Goal: Task Accomplishment & Management: Manage account settings

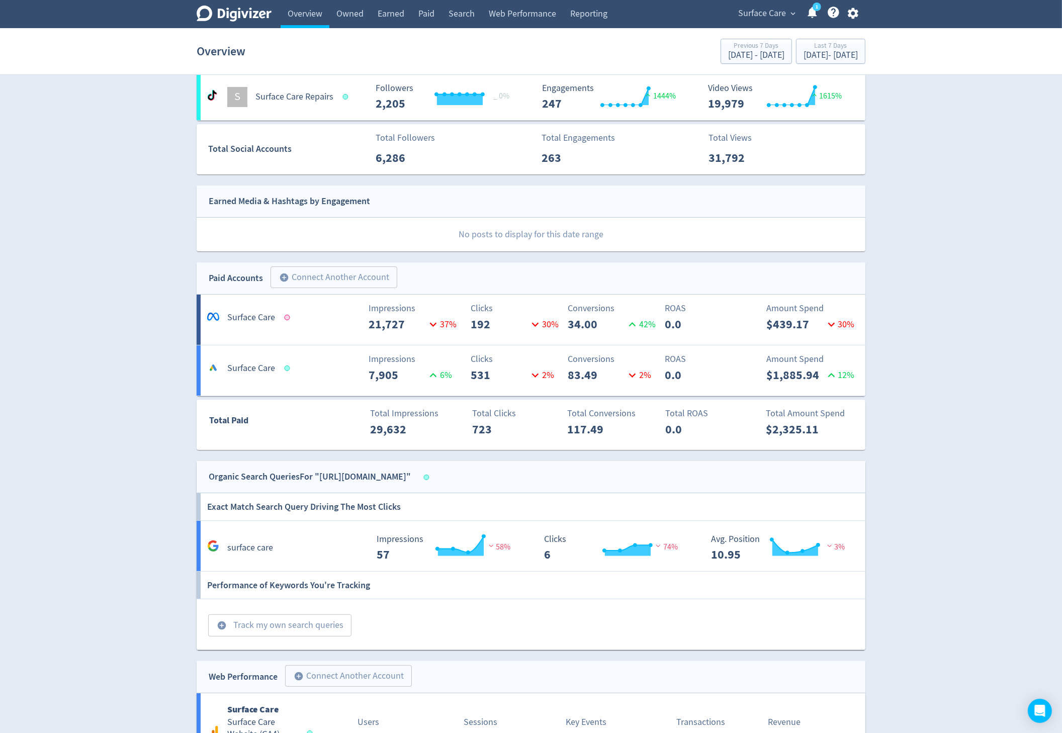
scroll to position [275, 0]
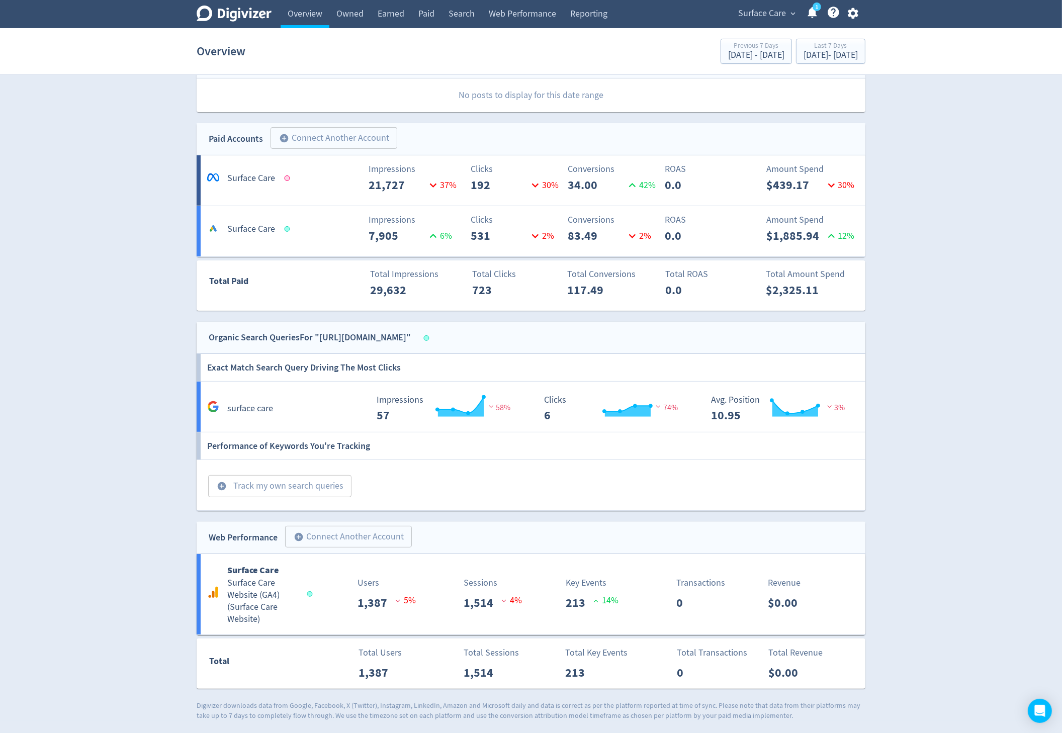
click at [858, 15] on icon "button" at bounding box center [853, 14] width 14 height 14
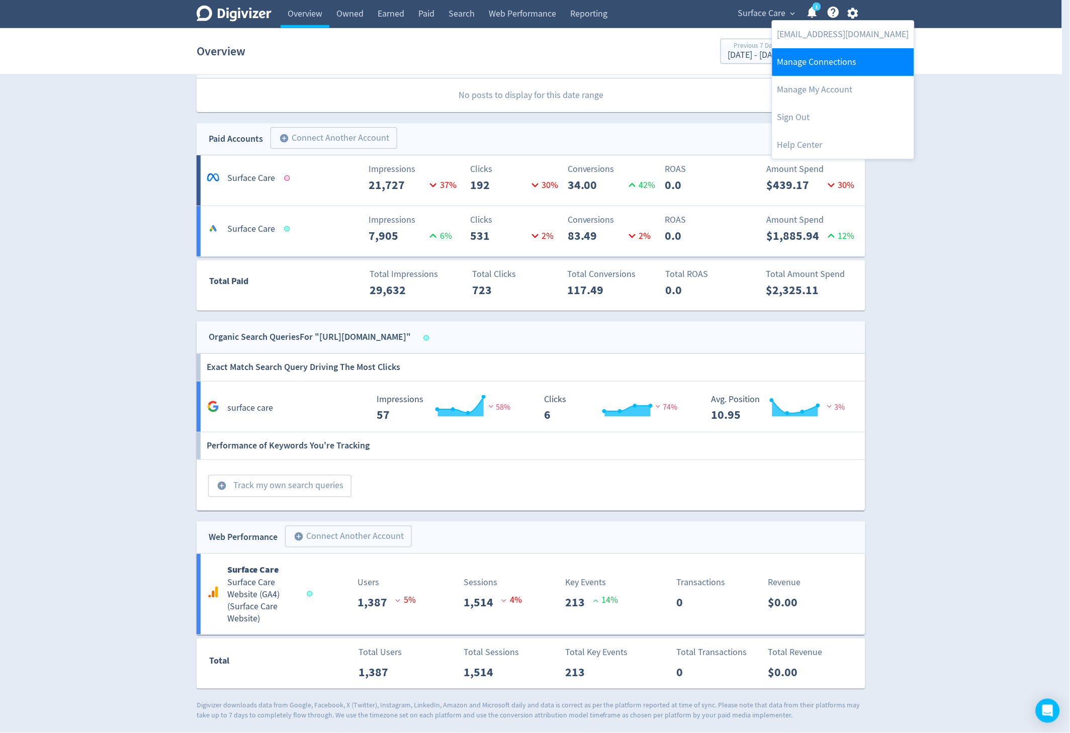
click at [838, 52] on link "Manage Connections" at bounding box center [843, 62] width 142 height 28
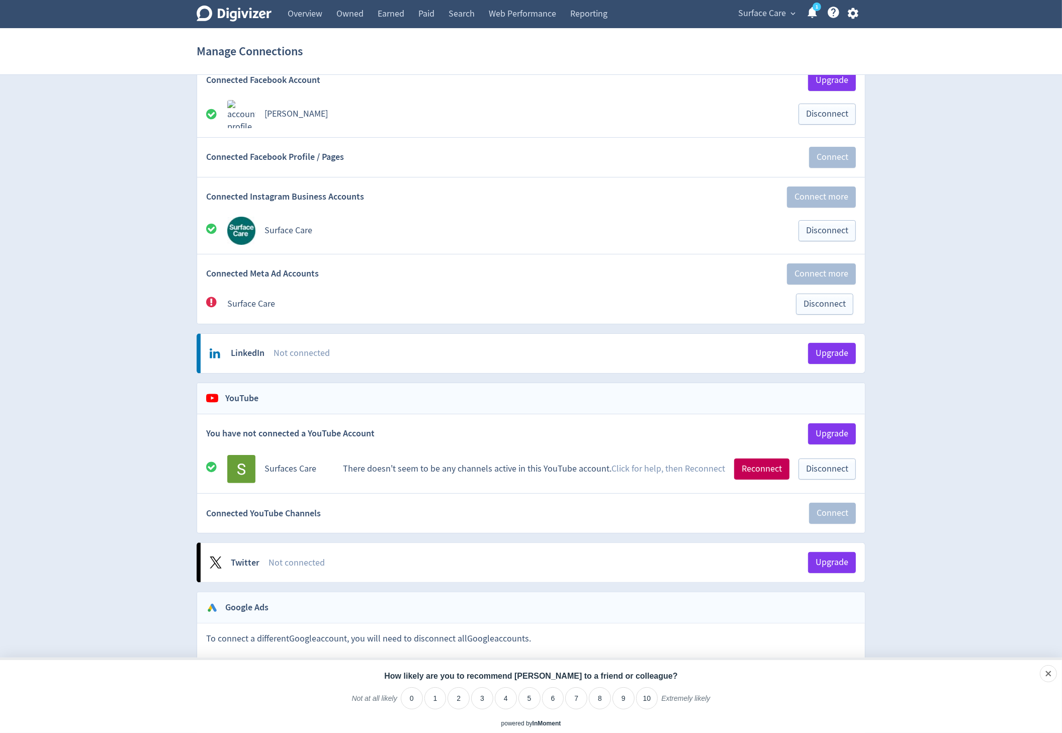
scroll to position [147, 0]
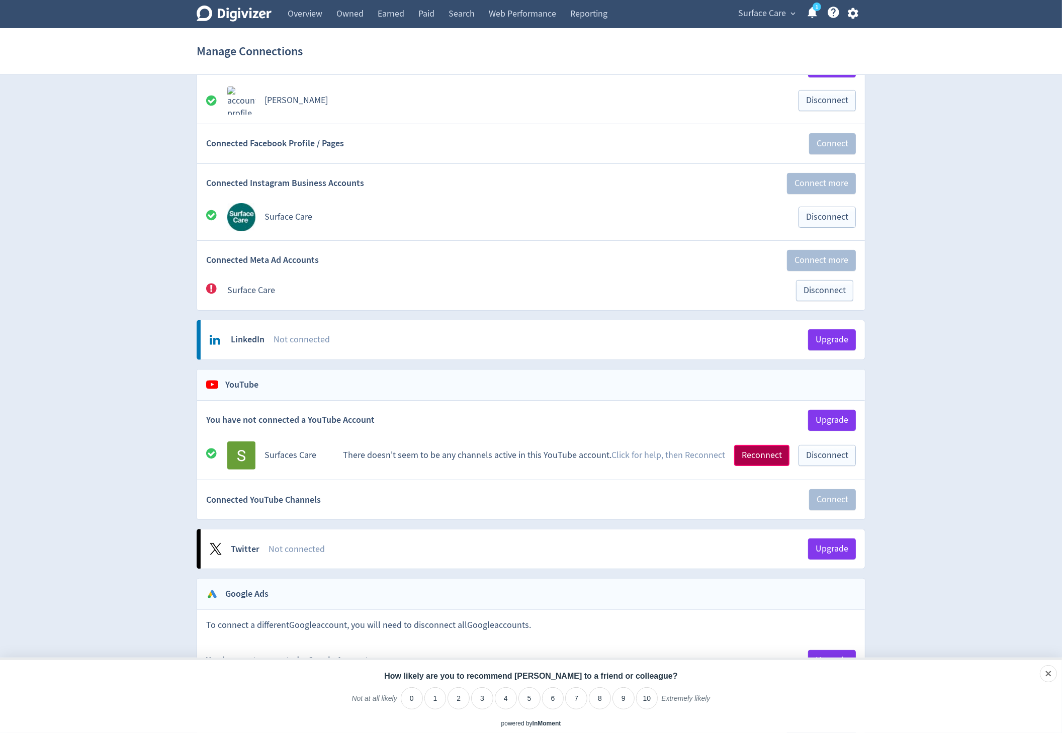
click at [755, 462] on button "Reconnect" at bounding box center [761, 455] width 55 height 21
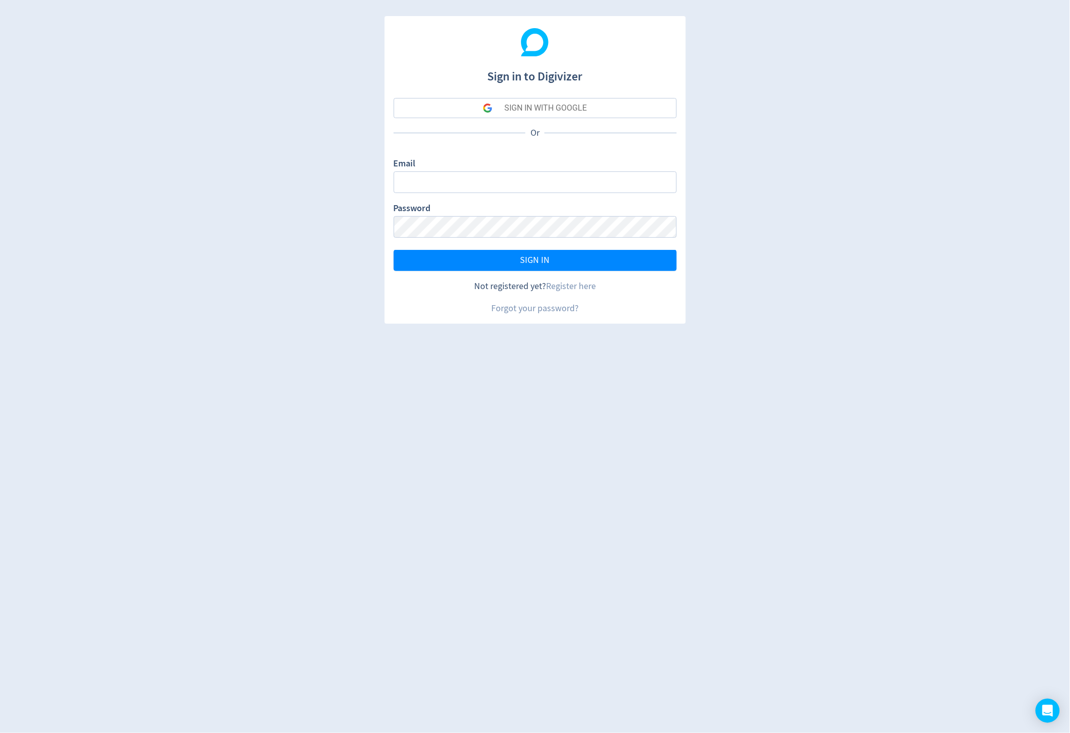
click at [505, 101] on div "SIGN IN WITH GOOGLE" at bounding box center [545, 108] width 82 height 20
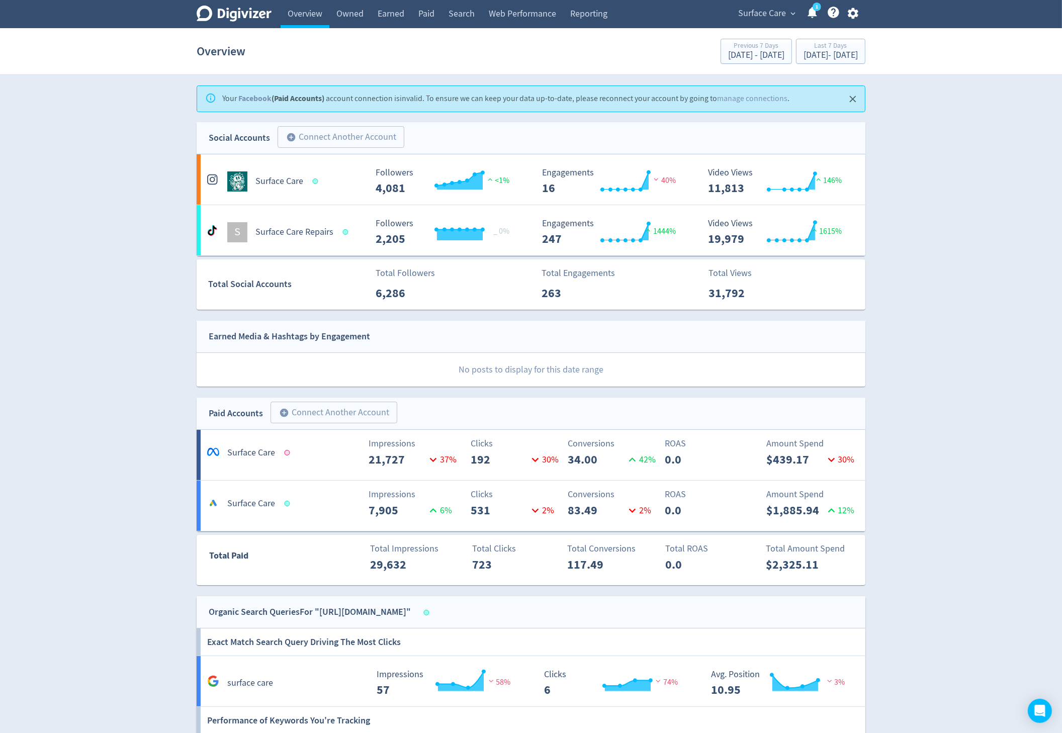
scroll to position [2, 0]
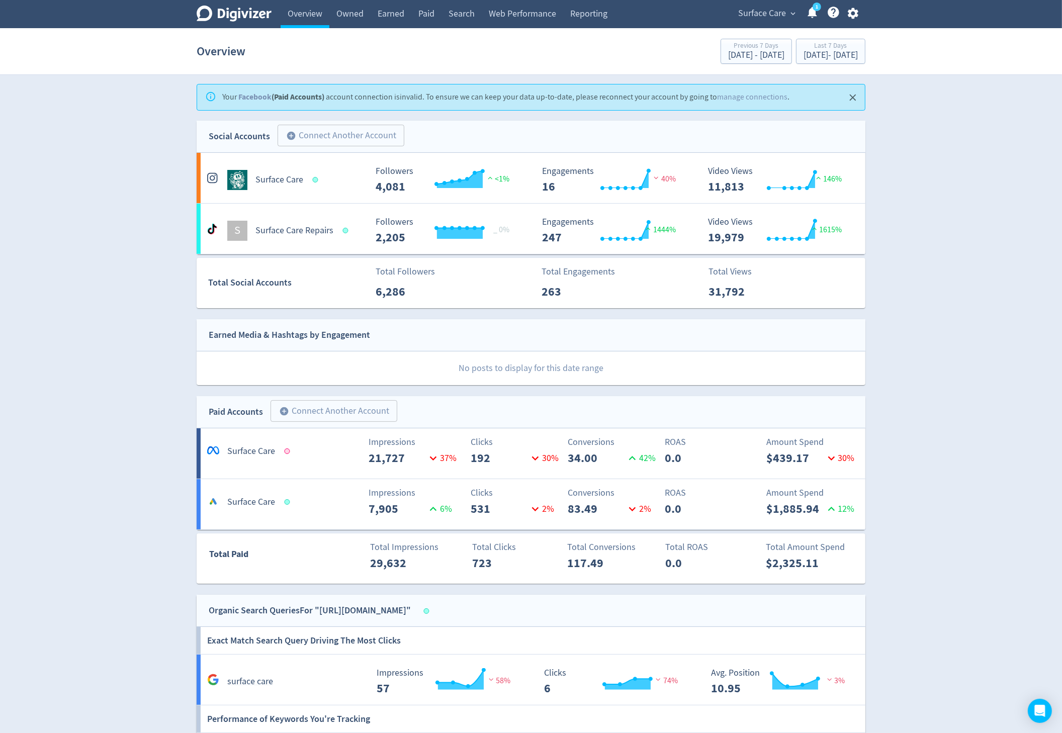
click at [854, 14] on icon "button" at bounding box center [853, 14] width 14 height 14
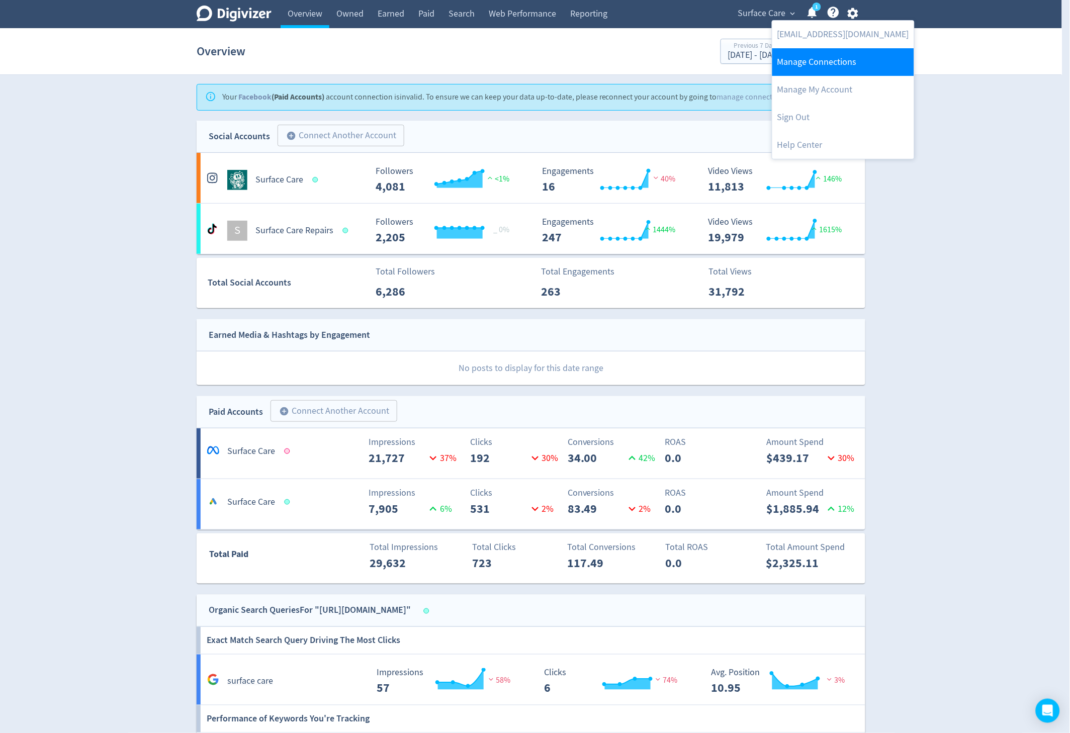
click at [832, 69] on link "Manage Connections" at bounding box center [843, 62] width 142 height 28
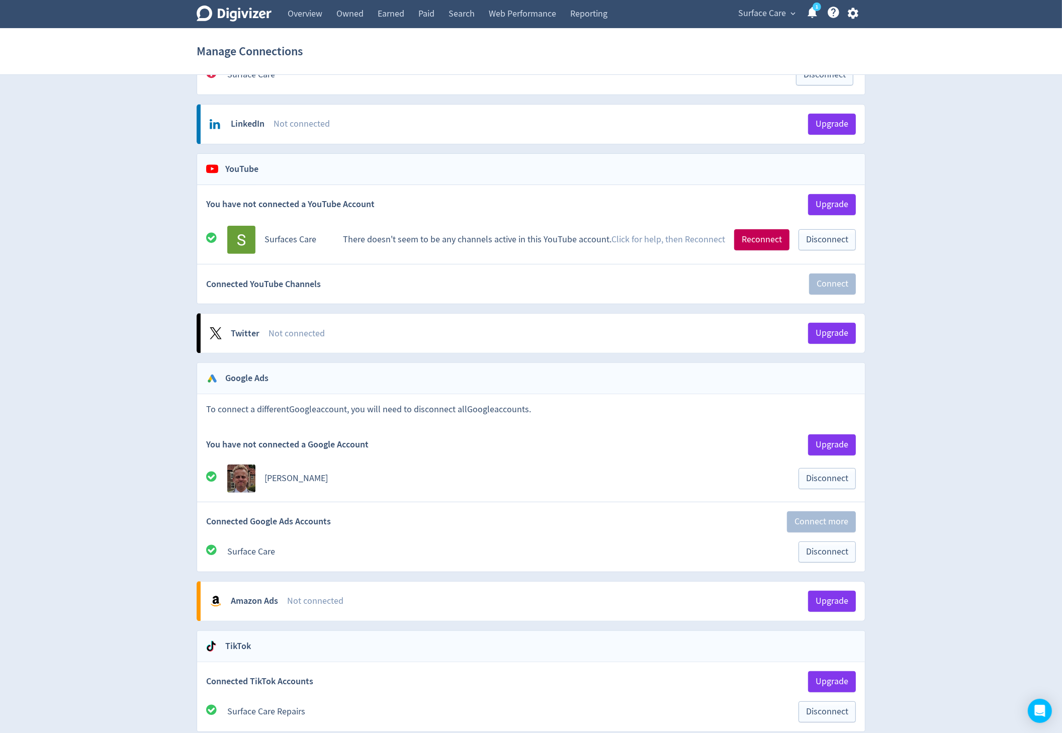
scroll to position [362, 0]
click at [848, 244] on button "Disconnect" at bounding box center [827, 240] width 57 height 21
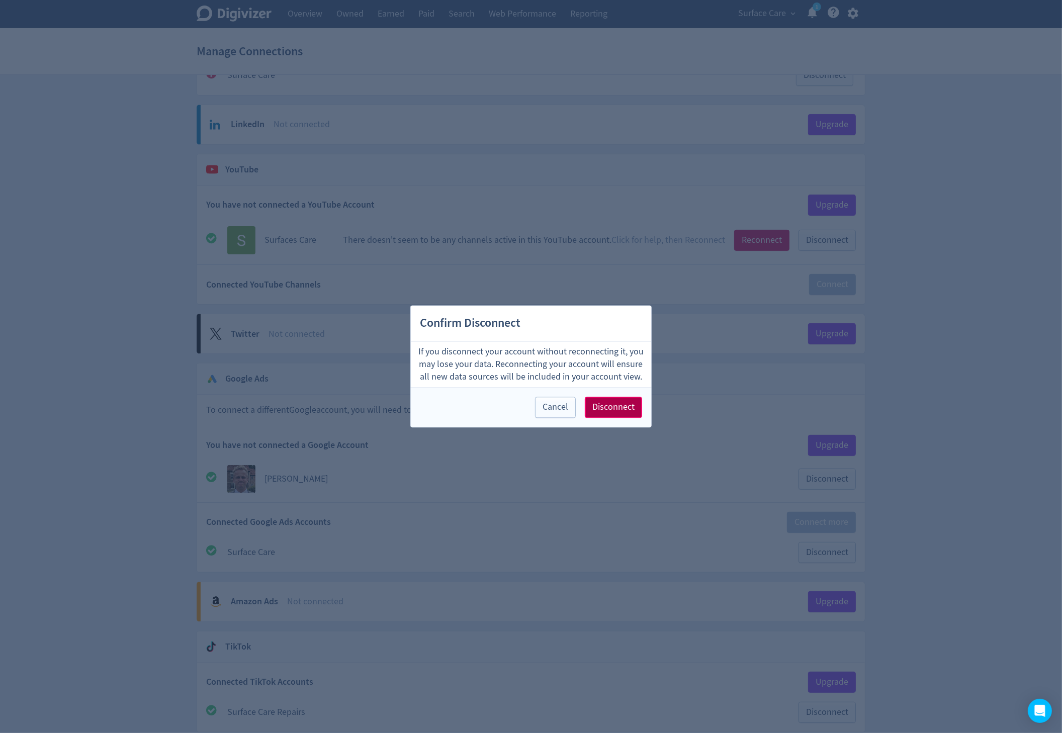
click at [610, 411] on span "Disconnect" at bounding box center [613, 407] width 42 height 9
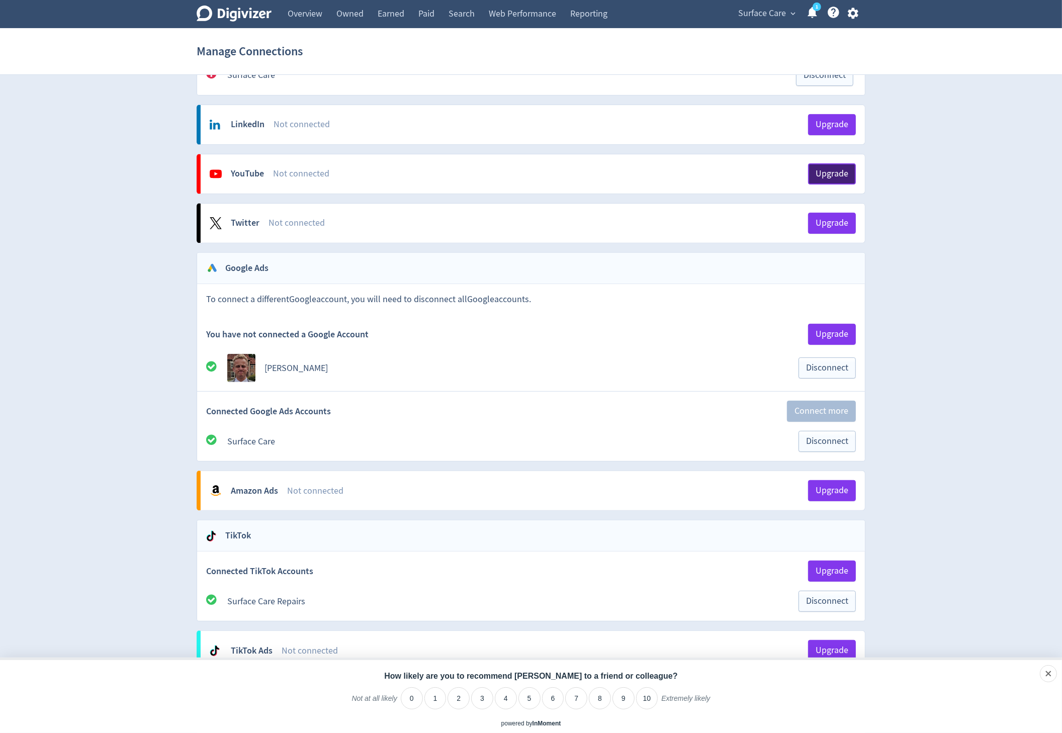
click at [834, 168] on button "Upgrade" at bounding box center [832, 173] width 48 height 21
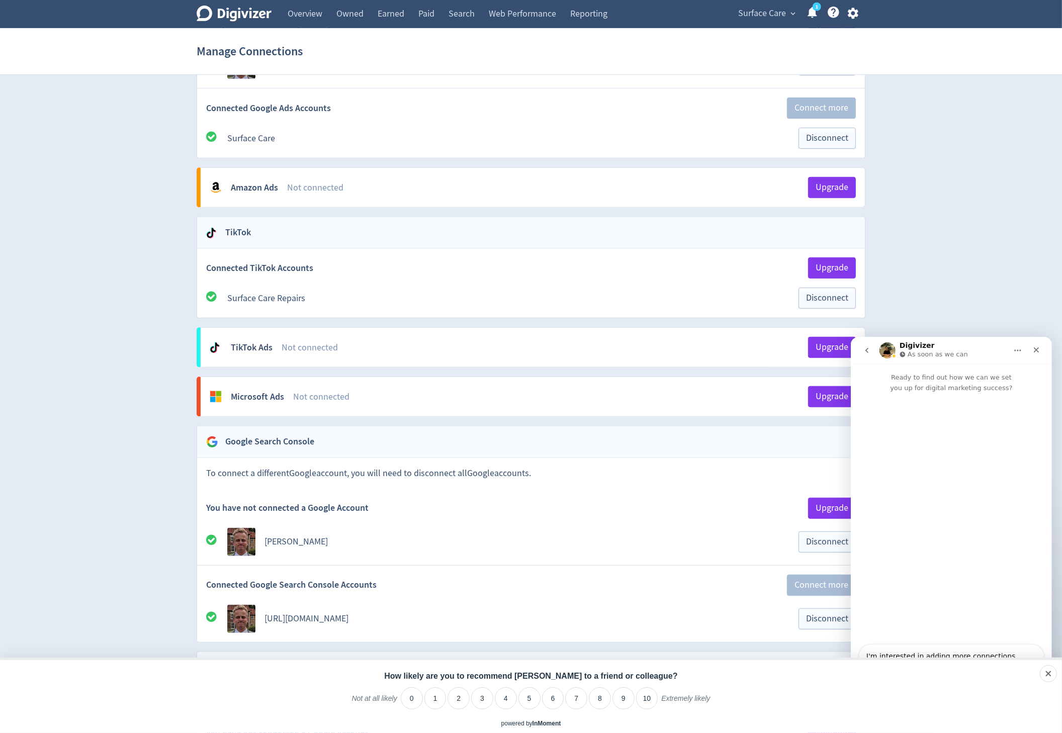
scroll to position [669, 0]
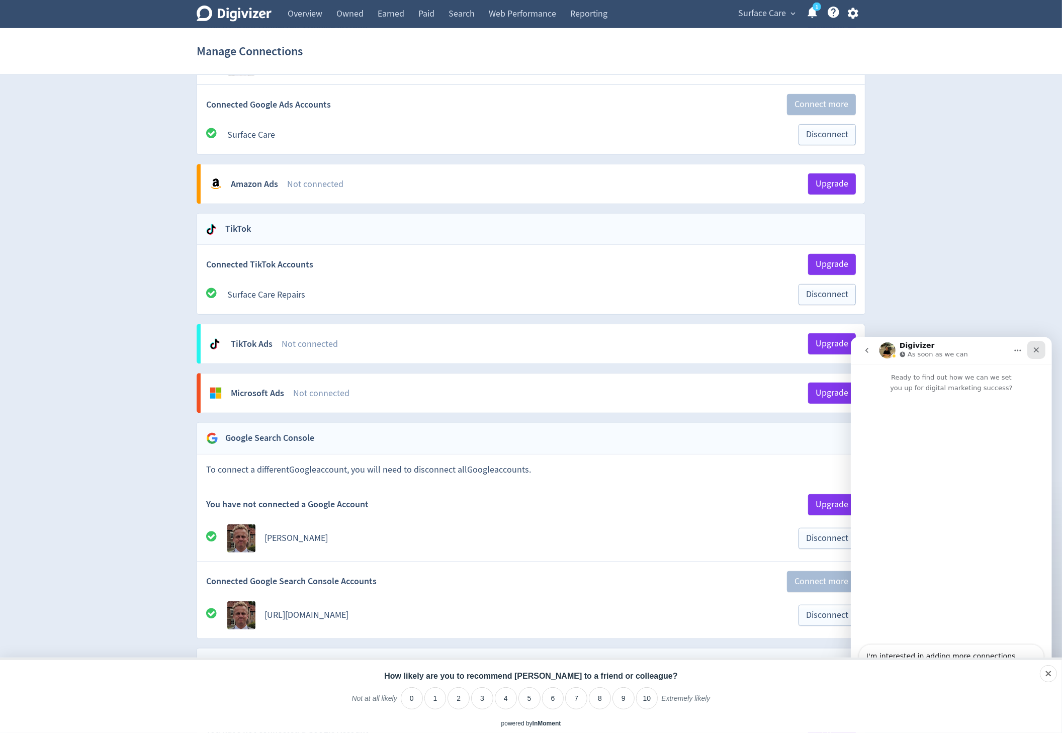
click at [1042, 346] on div "Close" at bounding box center [1036, 349] width 18 height 18
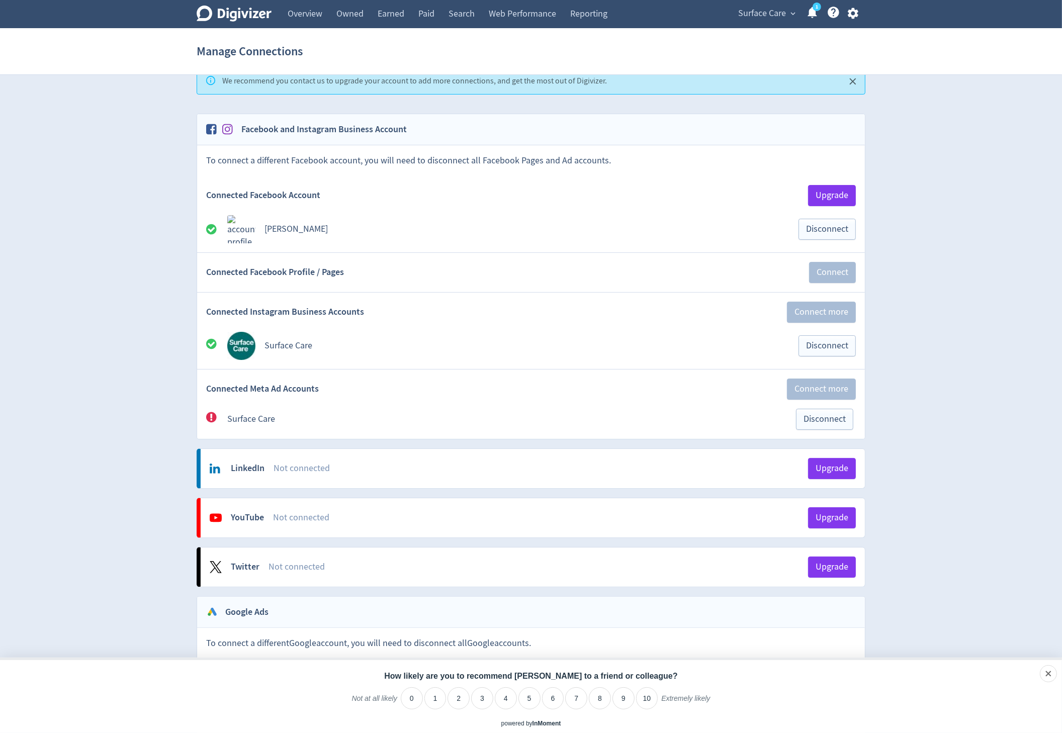
scroll to position [21, 0]
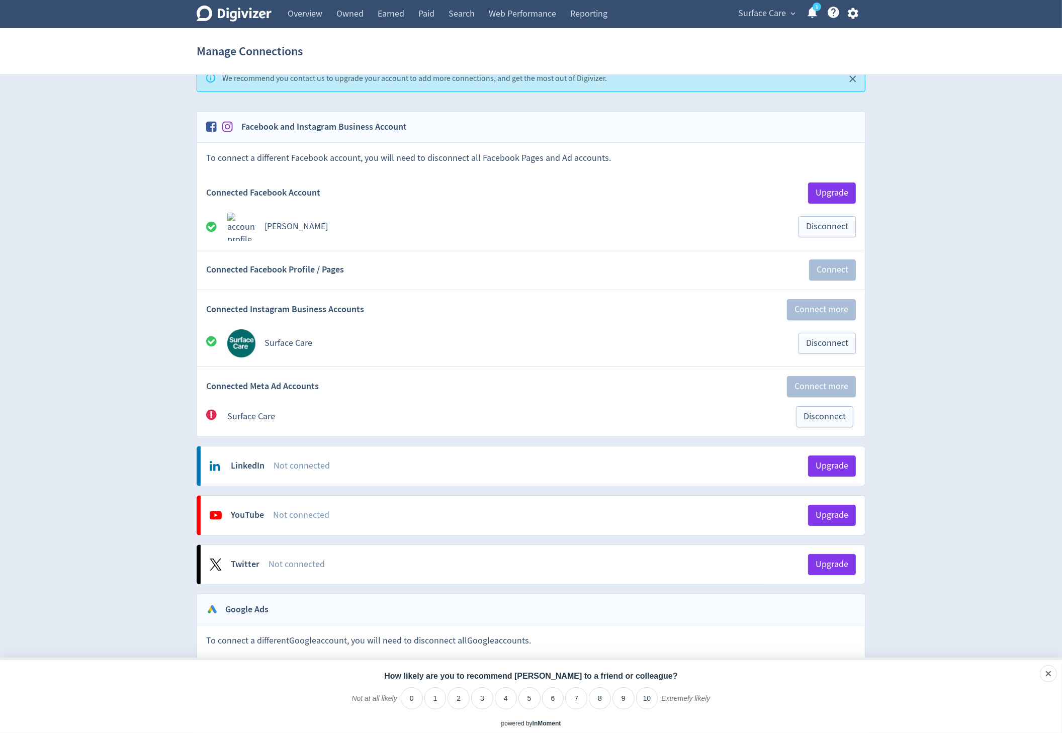
click at [236, 16] on icon at bounding box center [234, 14] width 75 height 16
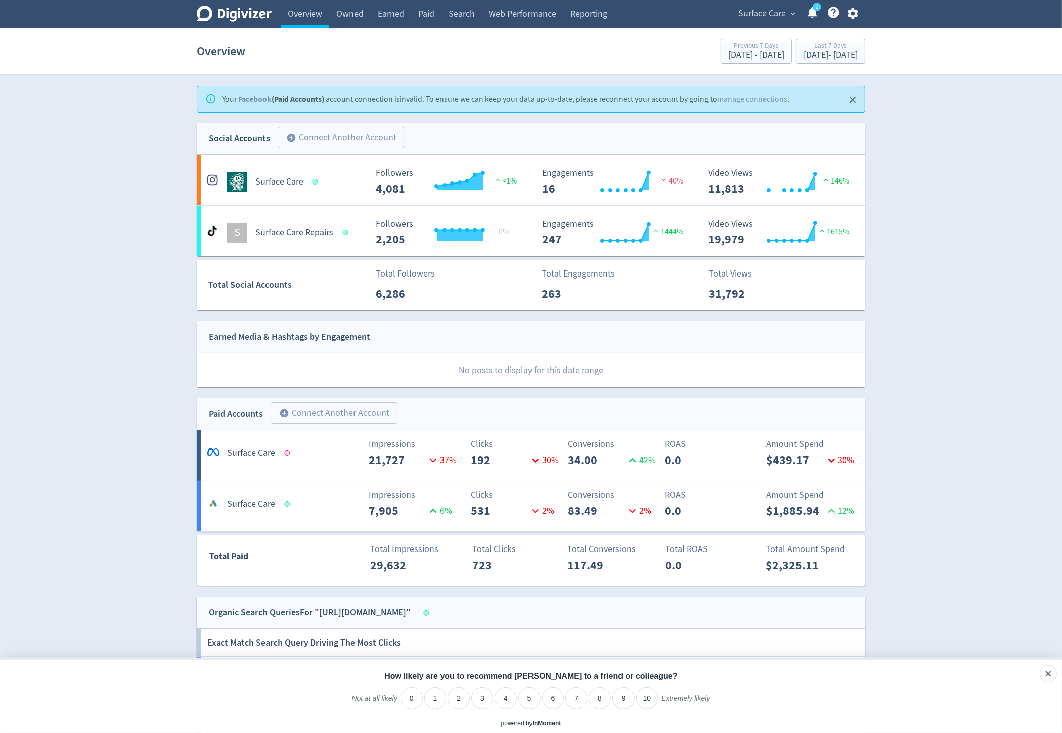
click at [855, 12] on icon "button" at bounding box center [852, 13] width 11 height 11
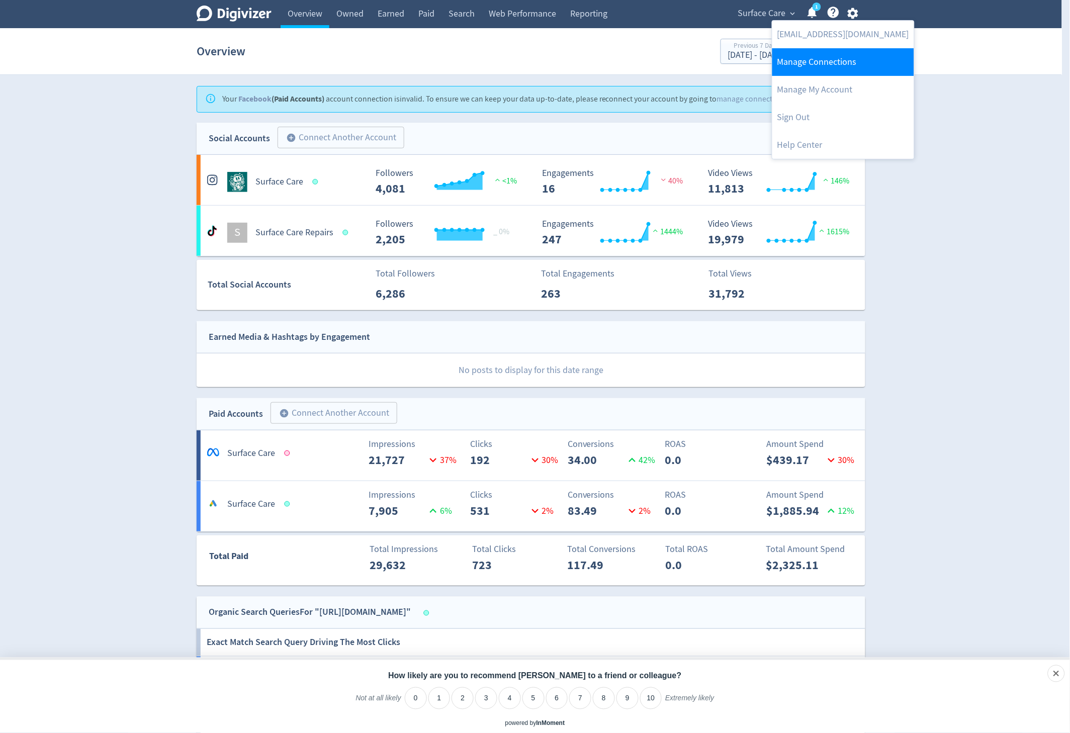
click at [812, 72] on link "Manage Connections" at bounding box center [843, 62] width 142 height 28
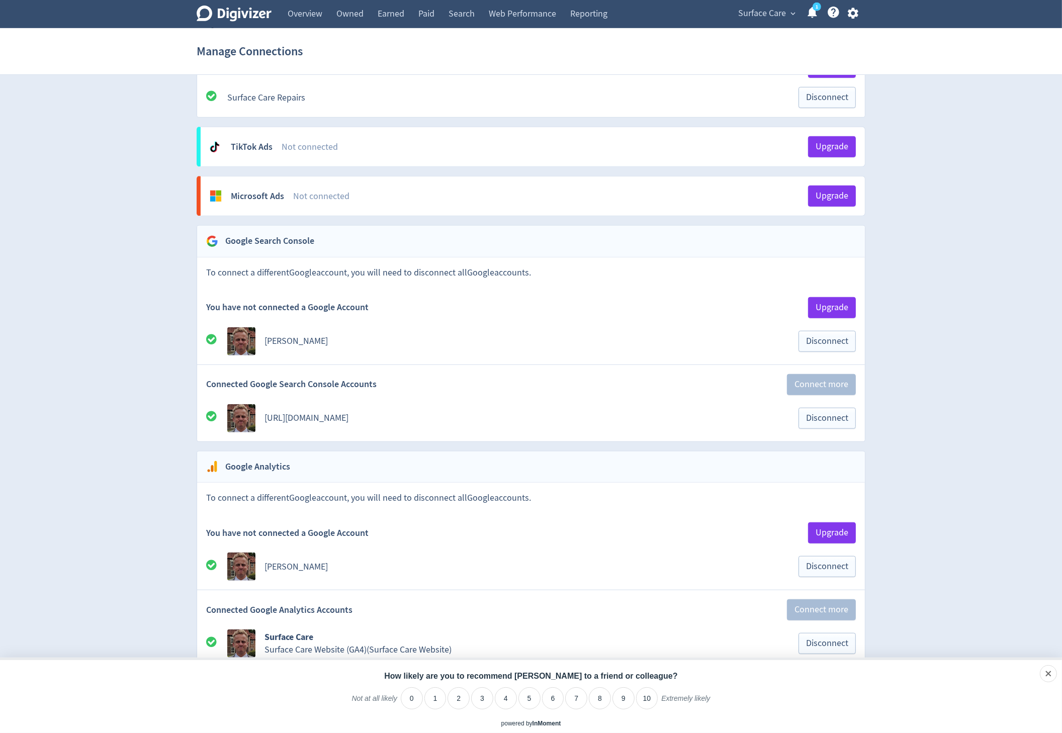
scroll to position [862, 0]
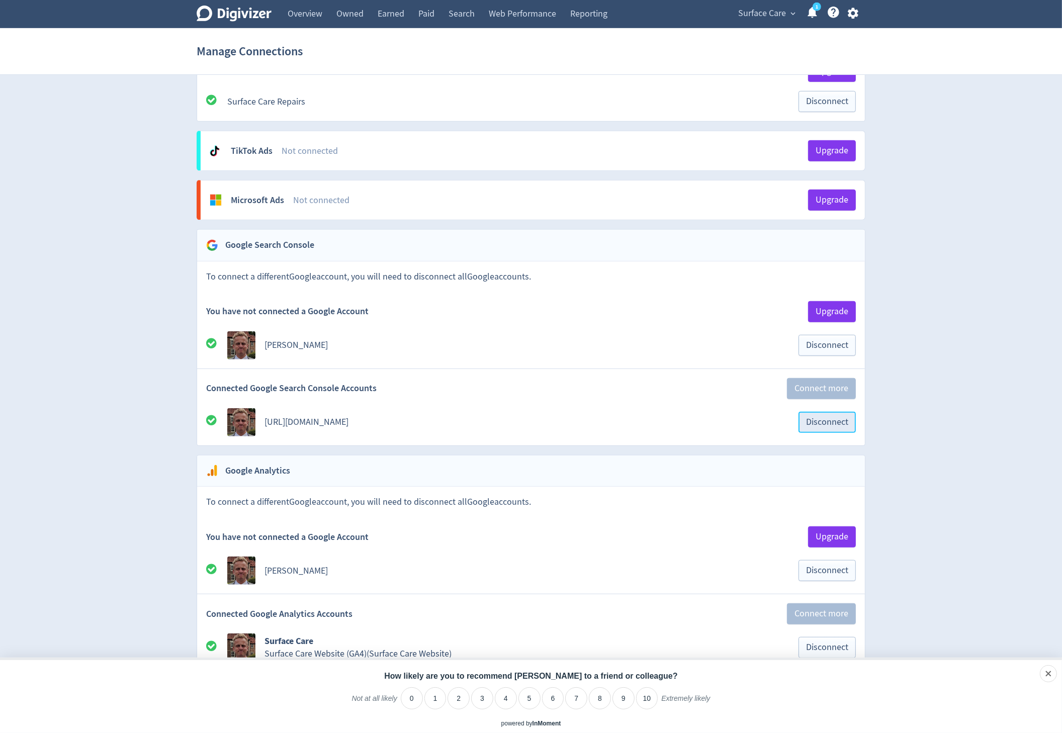
click at [840, 430] on button "Disconnect" at bounding box center [827, 422] width 57 height 21
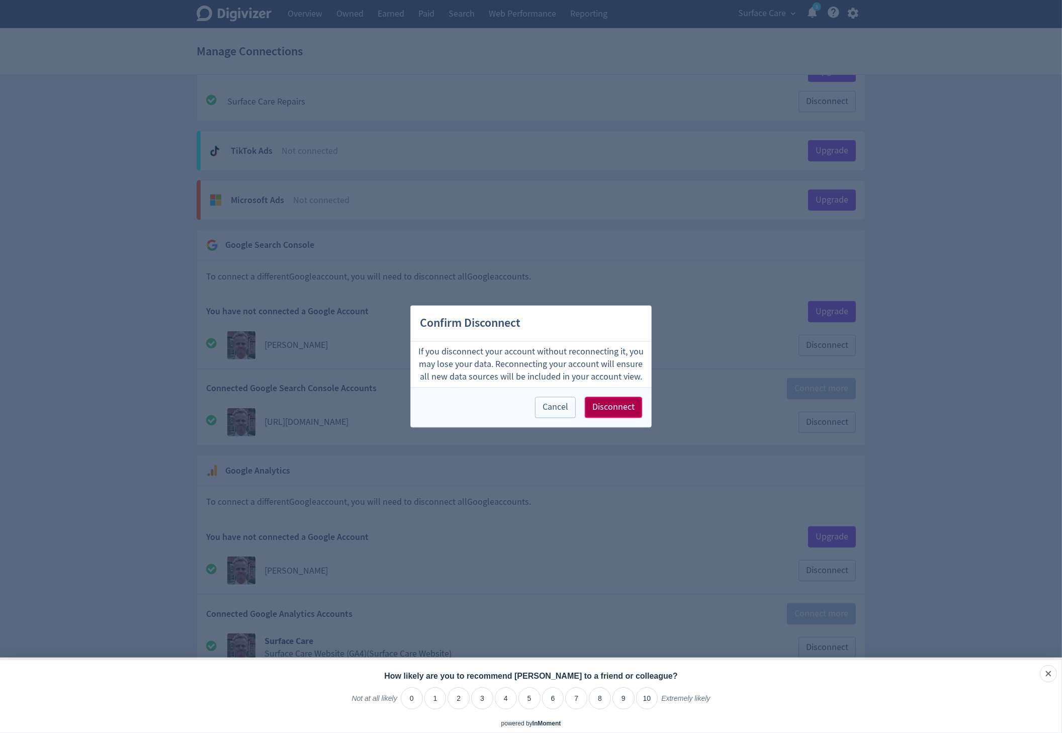
click at [633, 408] on span "Disconnect" at bounding box center [613, 407] width 42 height 9
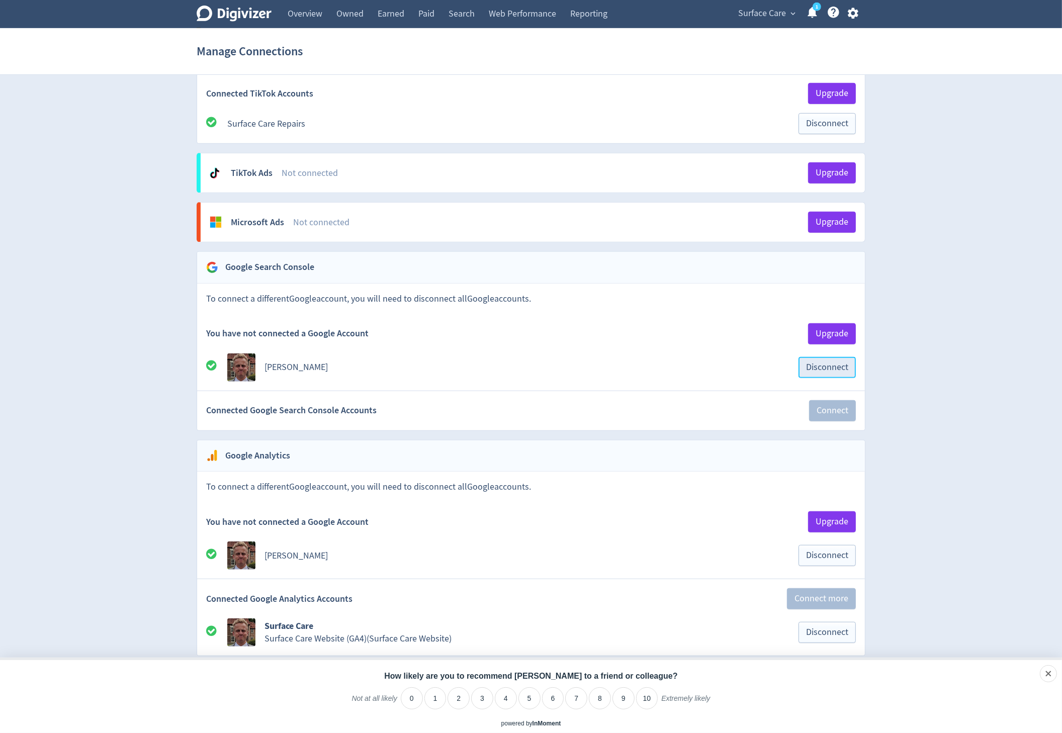
click at [810, 372] on span "Disconnect" at bounding box center [827, 367] width 42 height 9
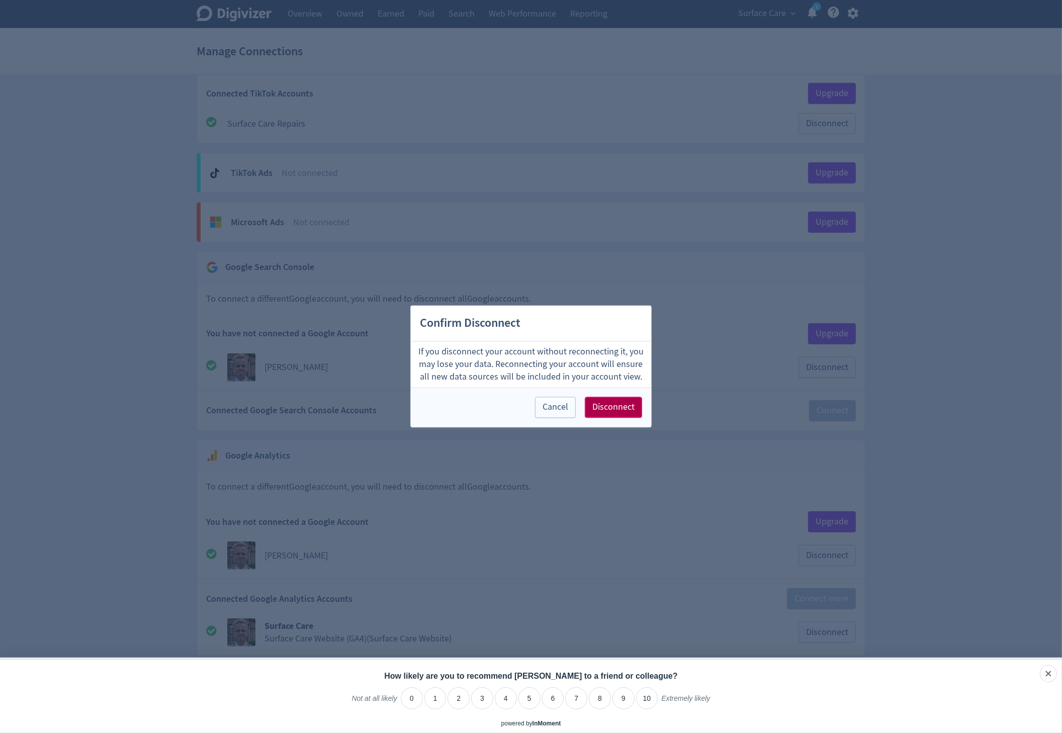
click at [630, 406] on span "Disconnect" at bounding box center [613, 407] width 42 height 9
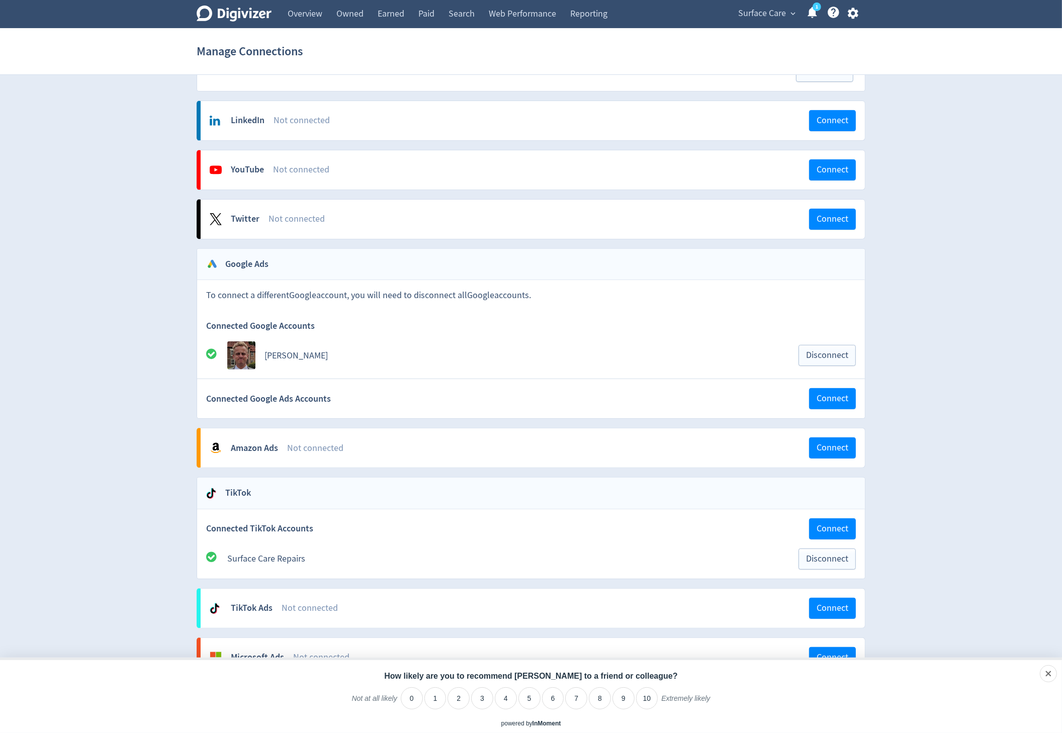
scroll to position [234, 0]
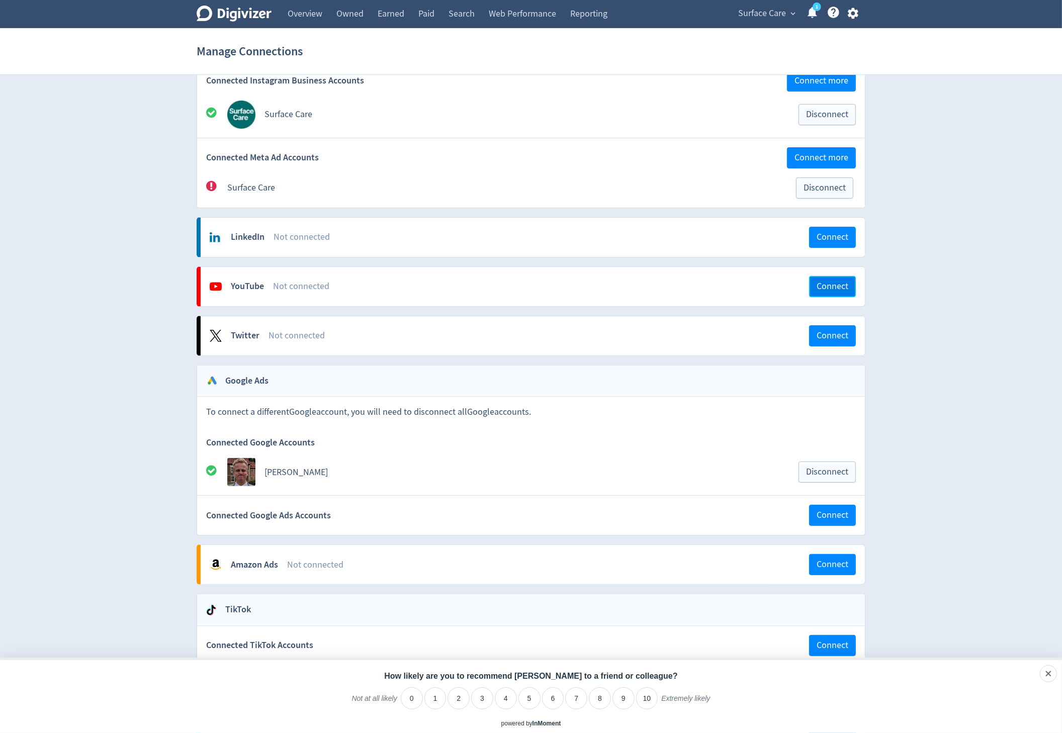
click at [826, 288] on span "Connect" at bounding box center [833, 286] width 32 height 9
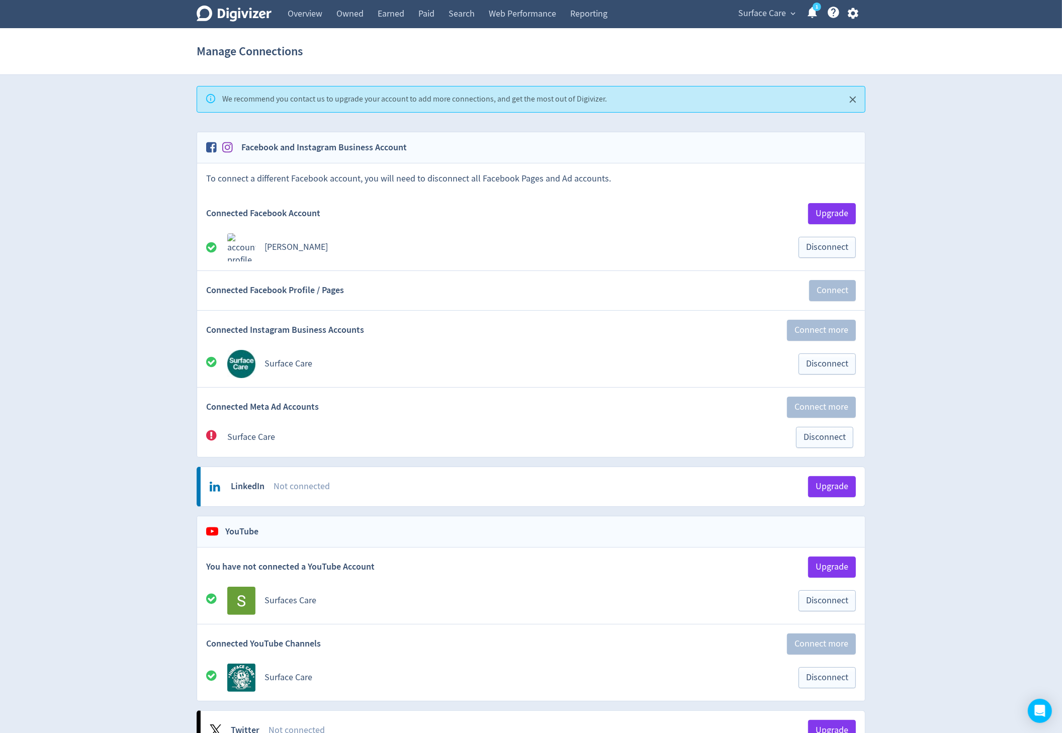
click at [248, 17] on icon "Digivizer Logo" at bounding box center [234, 14] width 75 height 16
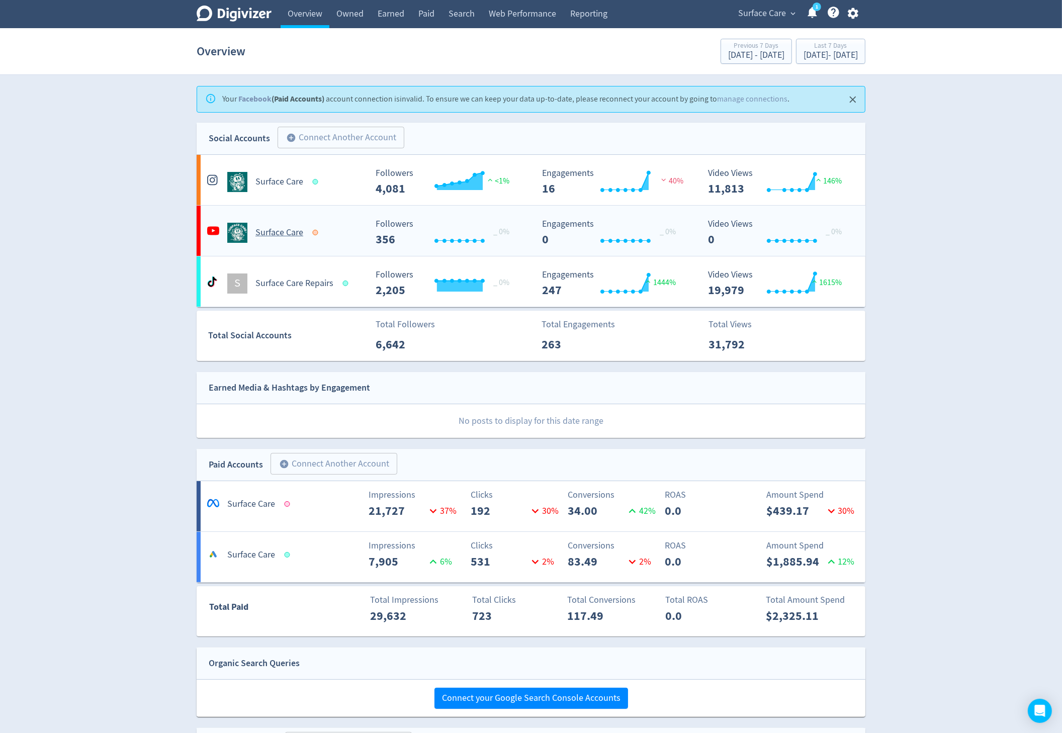
click at [369, 222] on div "Created with Highcharts 10.3.3 _ 0% Followers 356" at bounding box center [450, 228] width 166 height 35
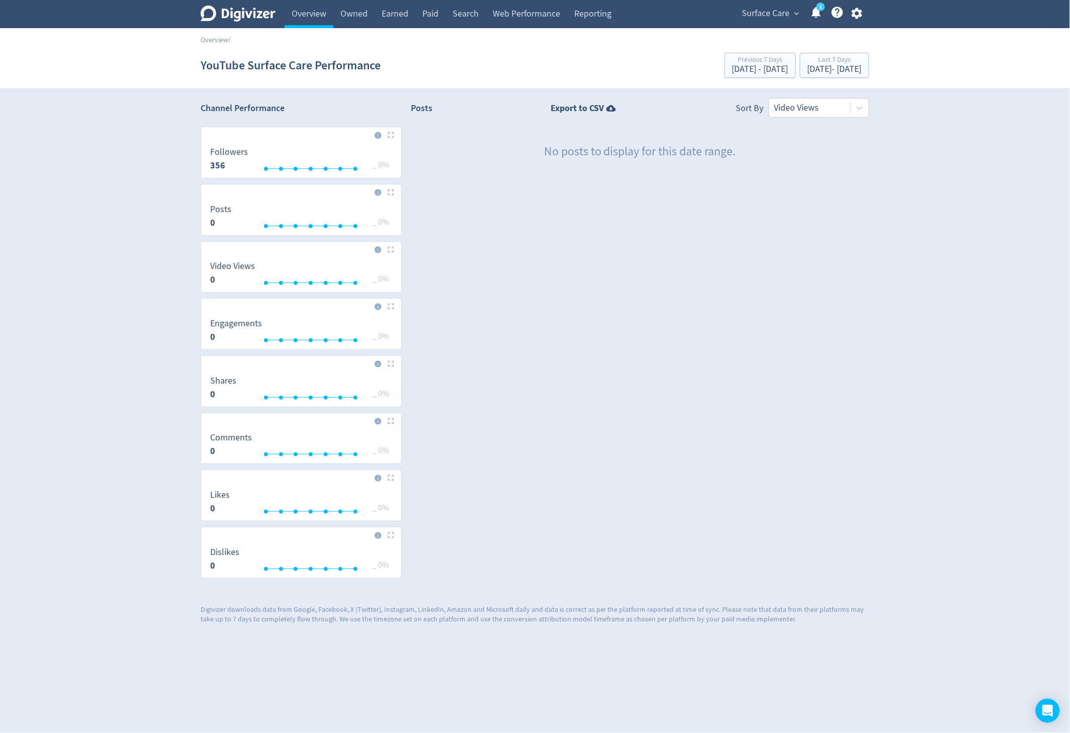
click at [240, 14] on icon at bounding box center [238, 14] width 75 height 16
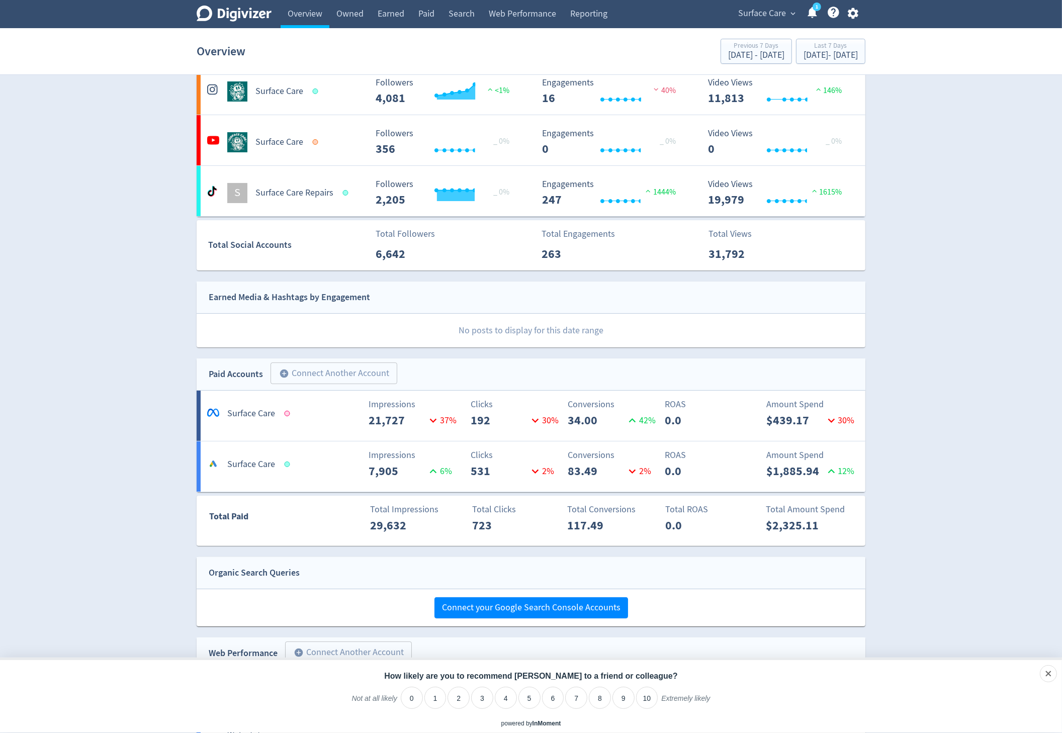
scroll to position [207, 0]
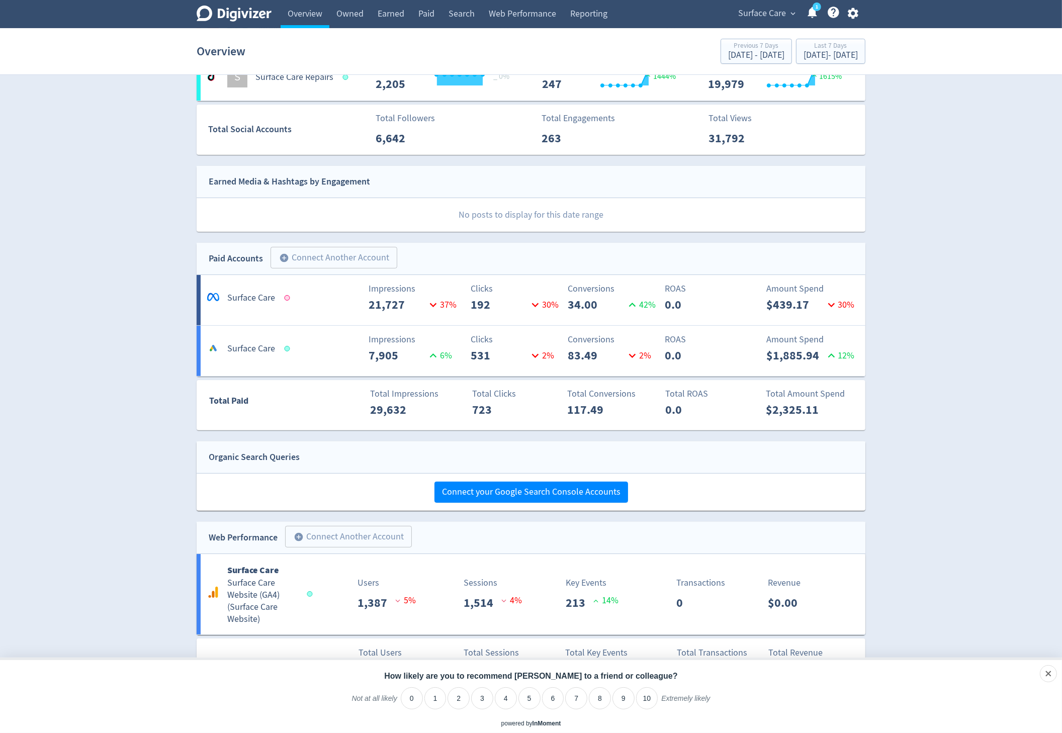
click at [316, 356] on div "Impressions 7,905 6 %" at bounding box center [366, 349] width 111 height 32
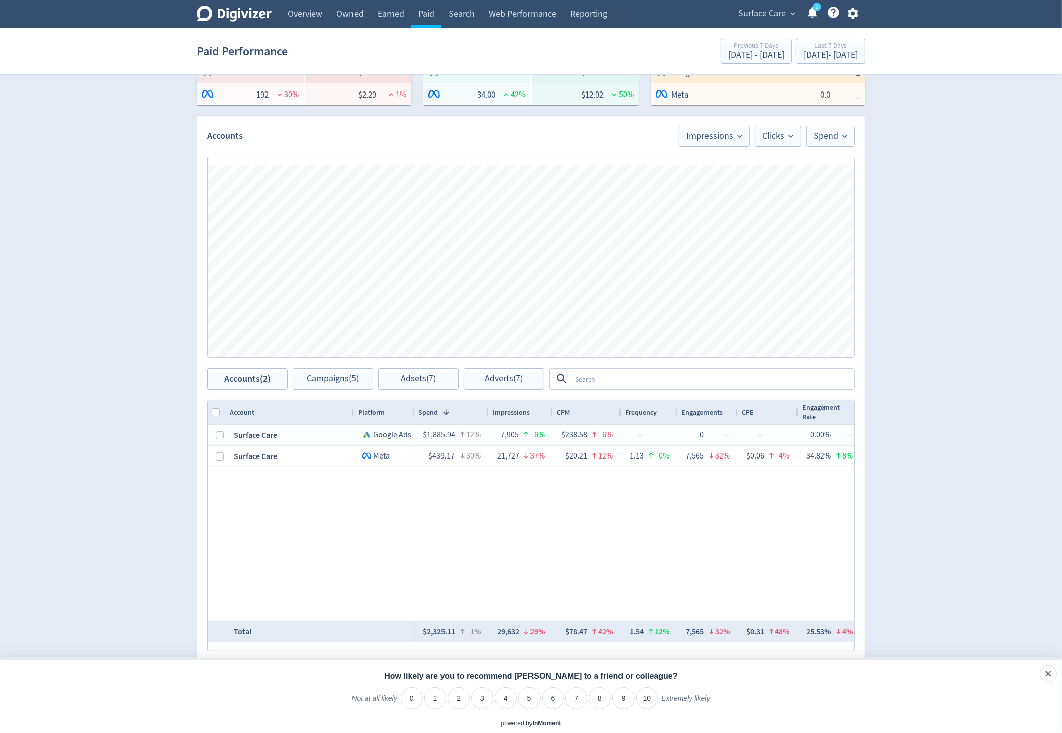
click at [252, 16] on icon "Digivizer Logo" at bounding box center [234, 14] width 75 height 16
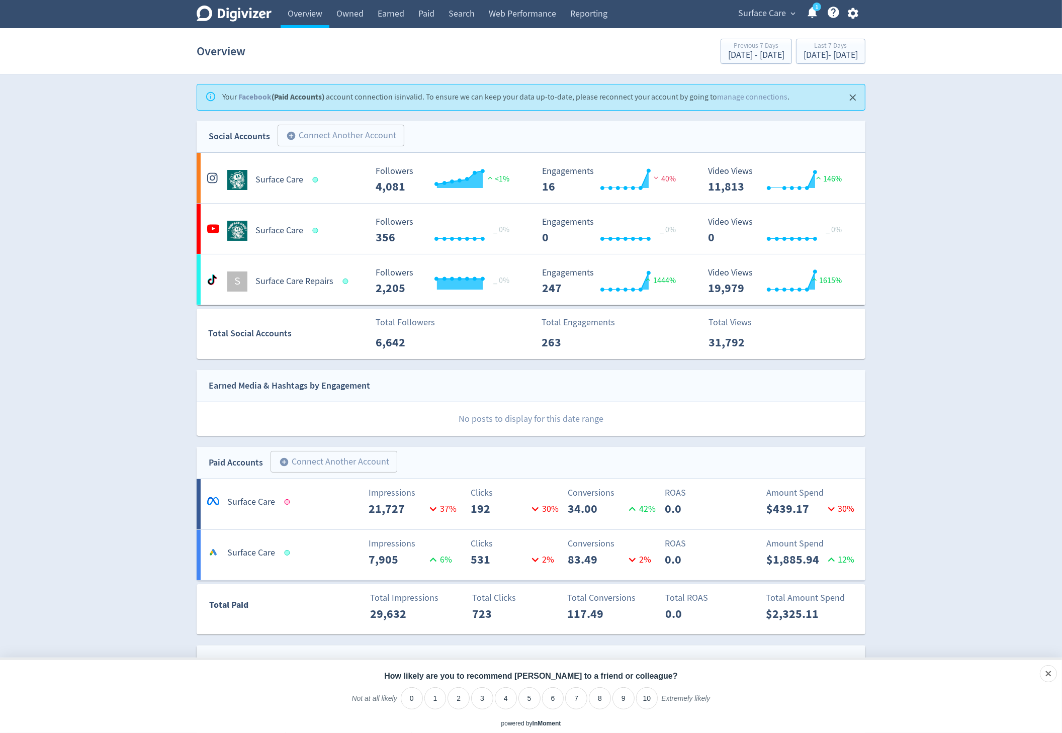
click at [205, 1] on div "Digivizer Logo [PERSON_NAME] Logo" at bounding box center [234, 14] width 75 height 28
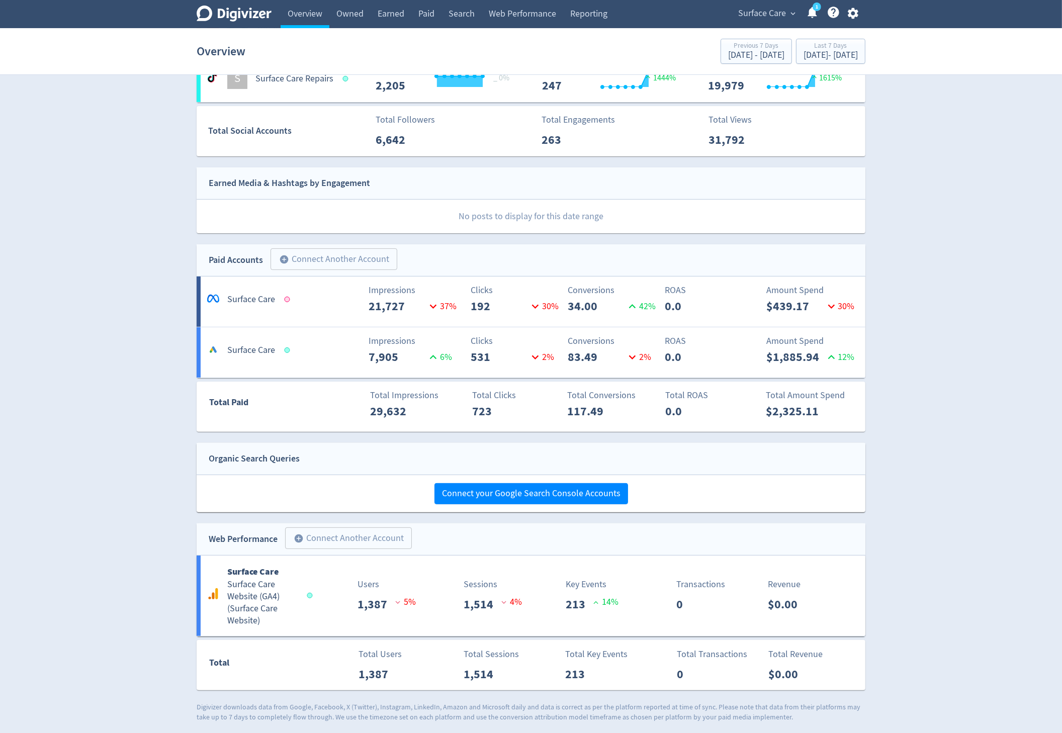
scroll to position [207, 0]
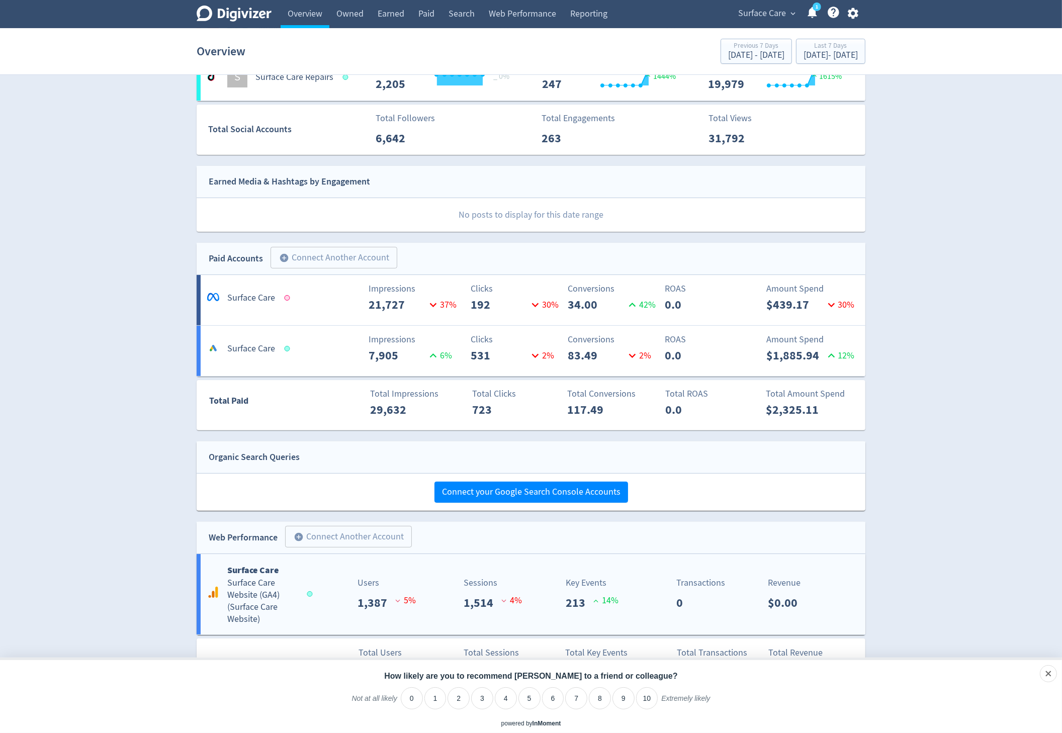
click at [327, 590] on div "Users 1,387 5 %" at bounding box center [366, 594] width 111 height 36
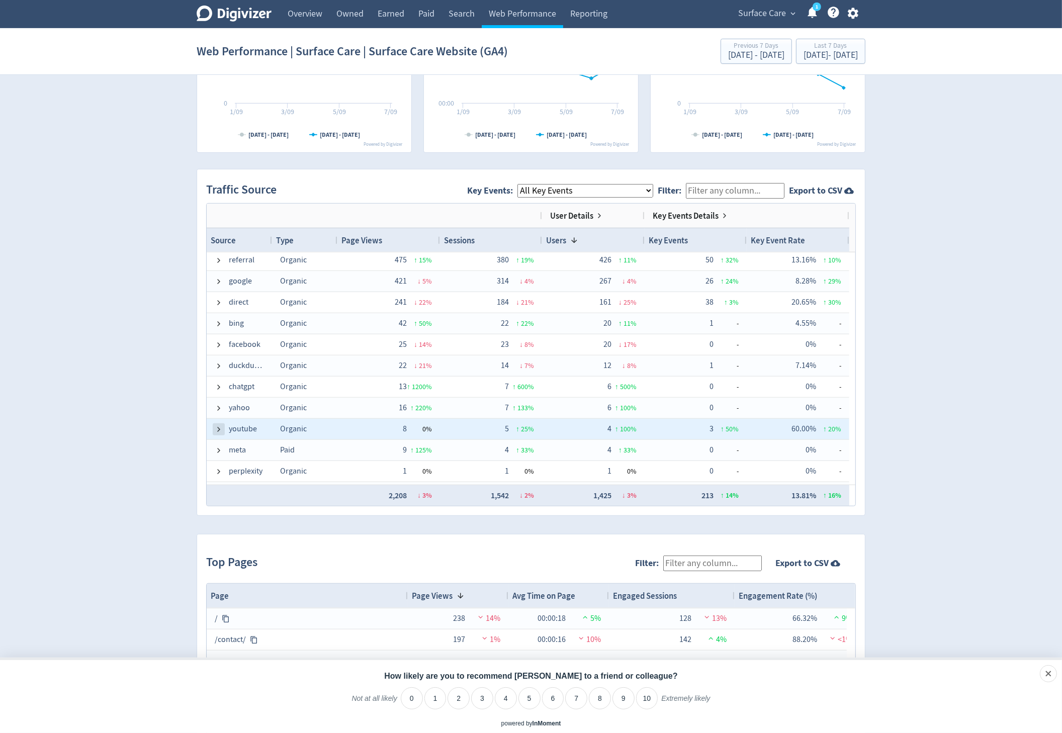
click at [222, 427] on span at bounding box center [219, 429] width 8 height 8
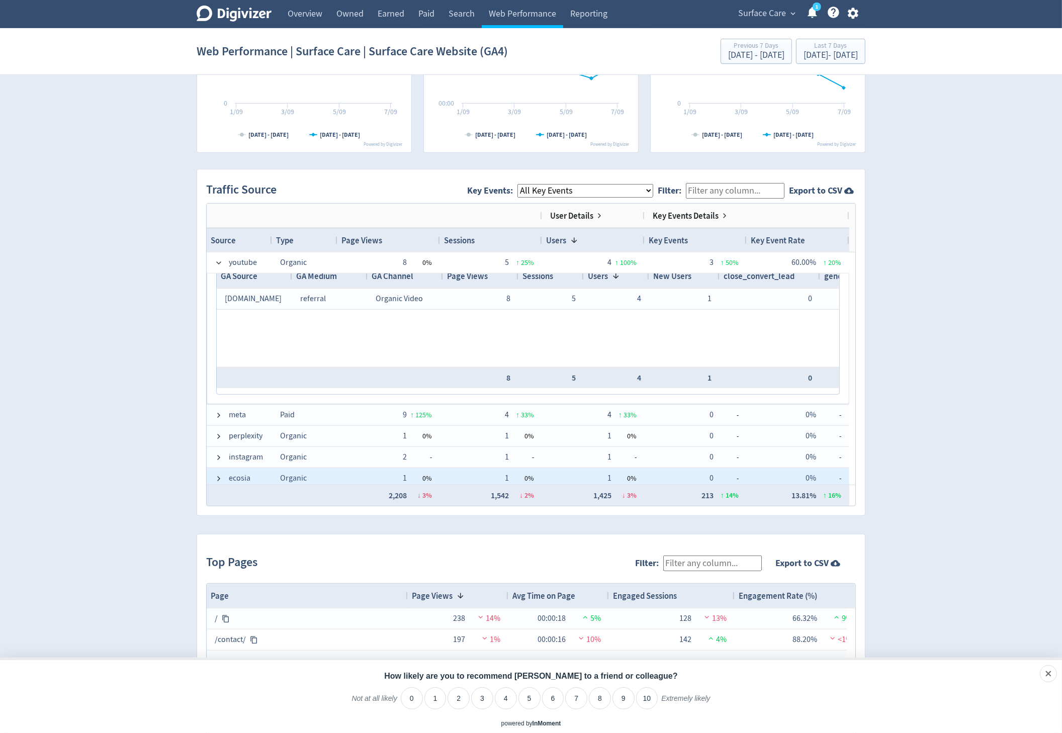
scroll to position [214, 0]
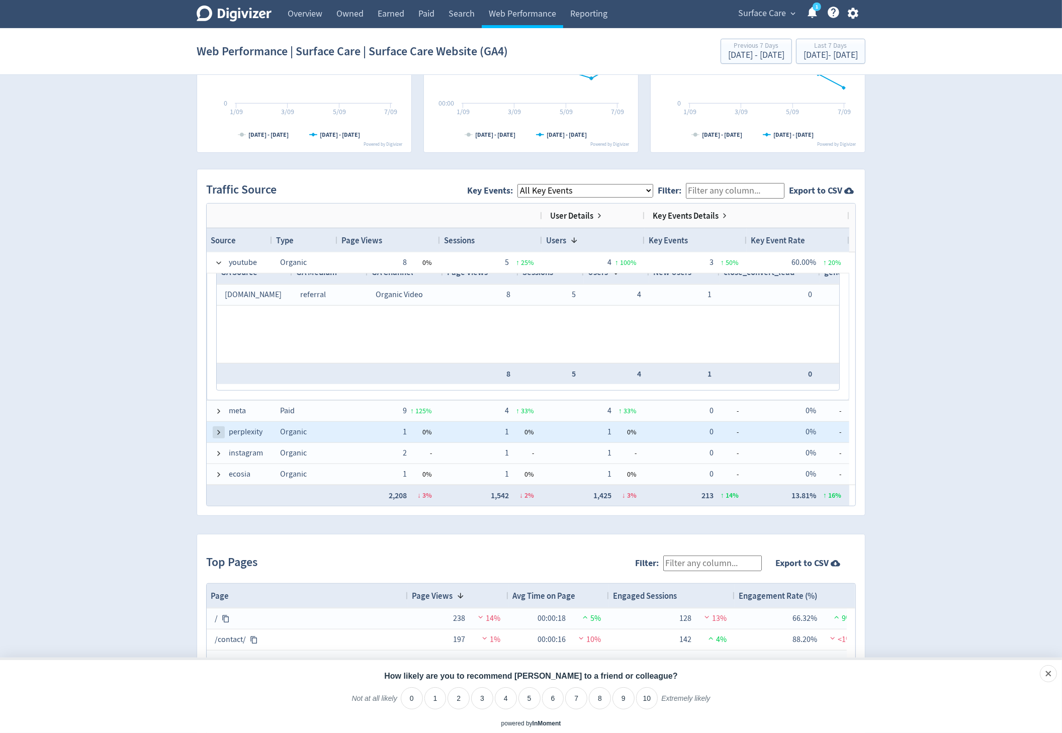
click at [221, 432] on span at bounding box center [219, 432] width 8 height 8
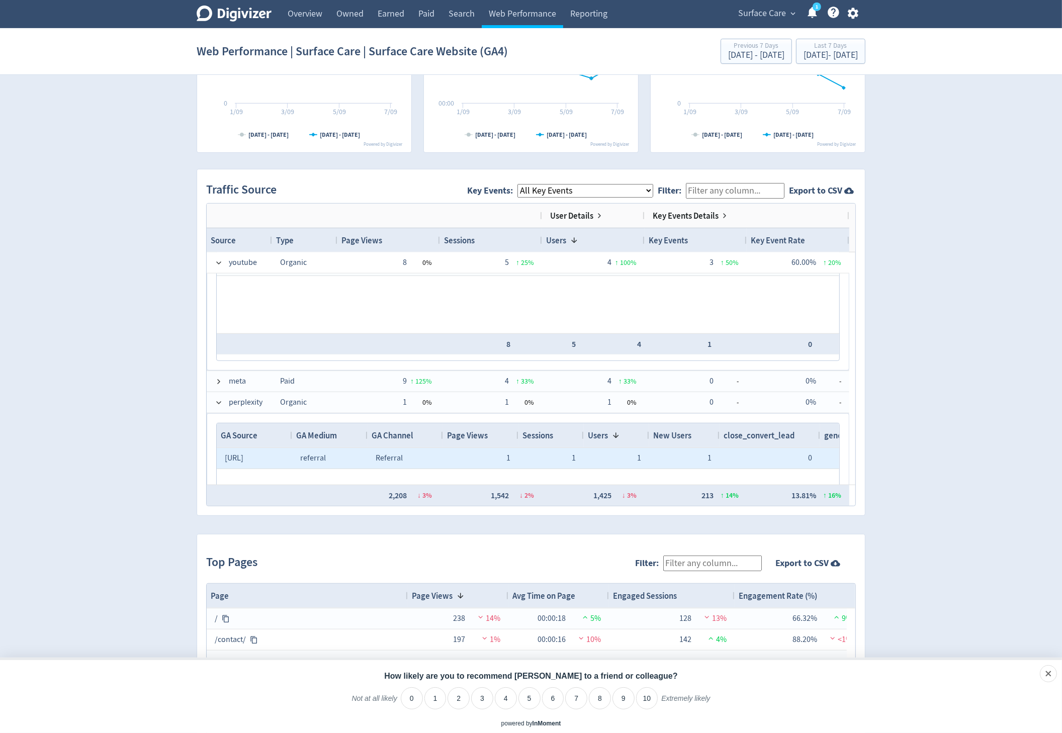
drag, startPoint x: 267, startPoint y: 459, endPoint x: 219, endPoint y: 452, distance: 47.9
click at [219, 452] on div "perplexity.ai" at bounding box center [254, 458] width 75 height 21
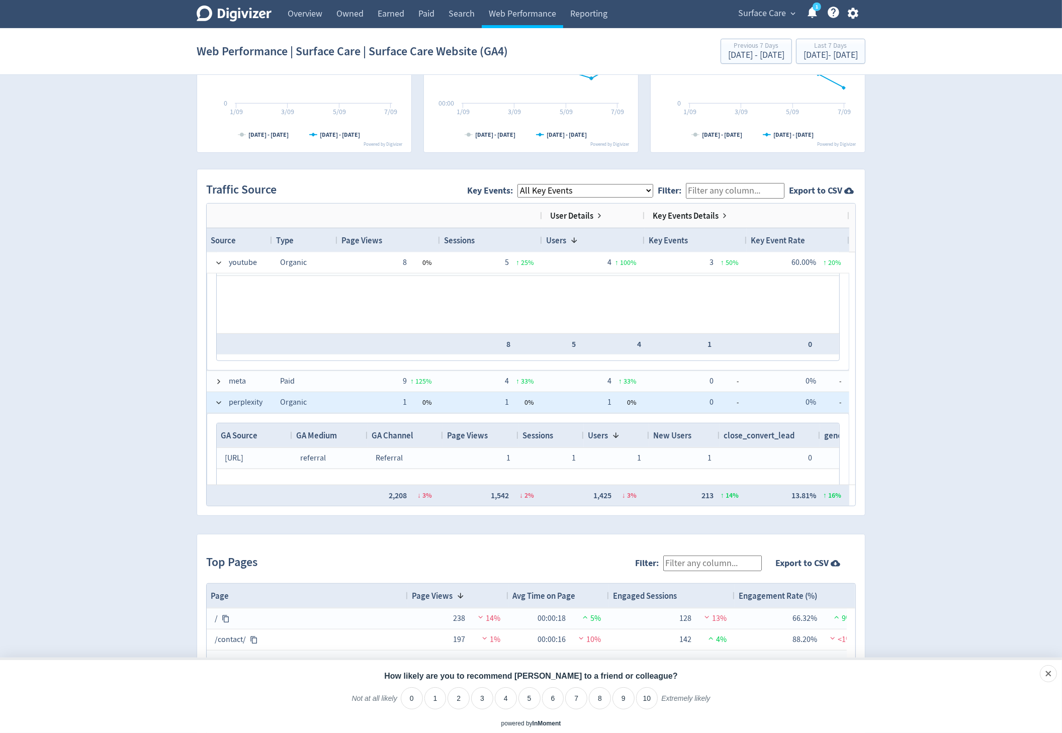
drag, startPoint x: 240, startPoint y: 405, endPoint x: 229, endPoint y: 405, distance: 11.1
click at [229, 405] on div "perplexity" at bounding box center [239, 402] width 65 height 21
click at [234, 401] on span "perplexity" at bounding box center [246, 403] width 34 height 20
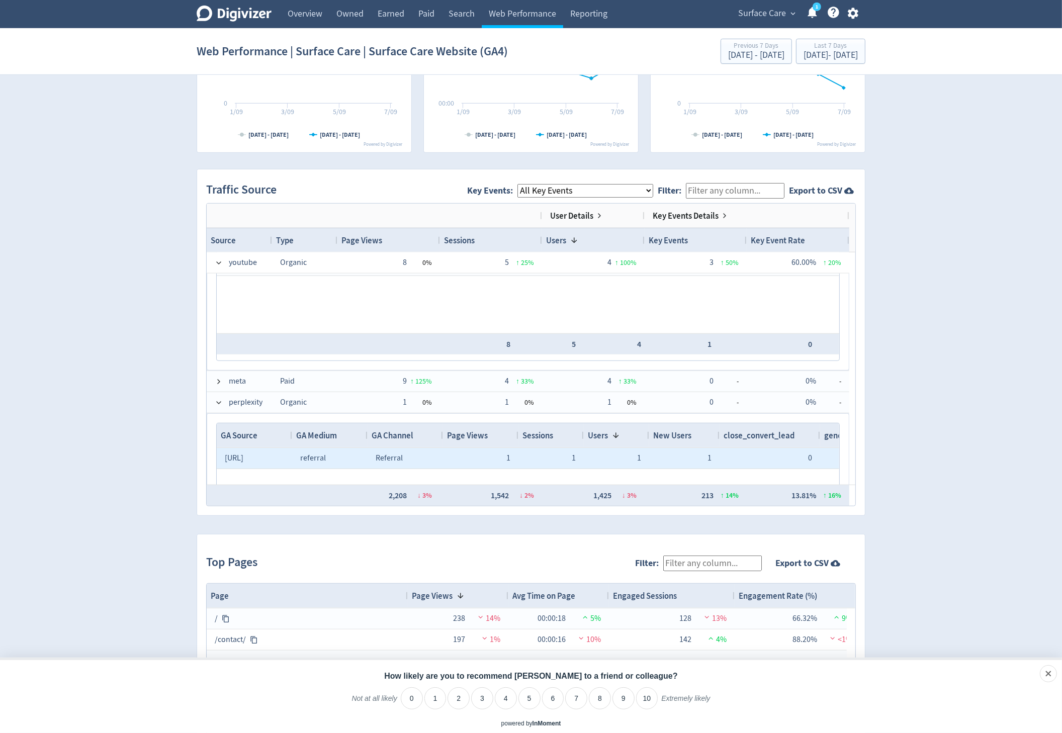
drag, startPoint x: 233, startPoint y: 458, endPoint x: 278, endPoint y: 466, distance: 46.1
click at [278, 466] on div "perplexity.ai" at bounding box center [254, 459] width 59 height 20
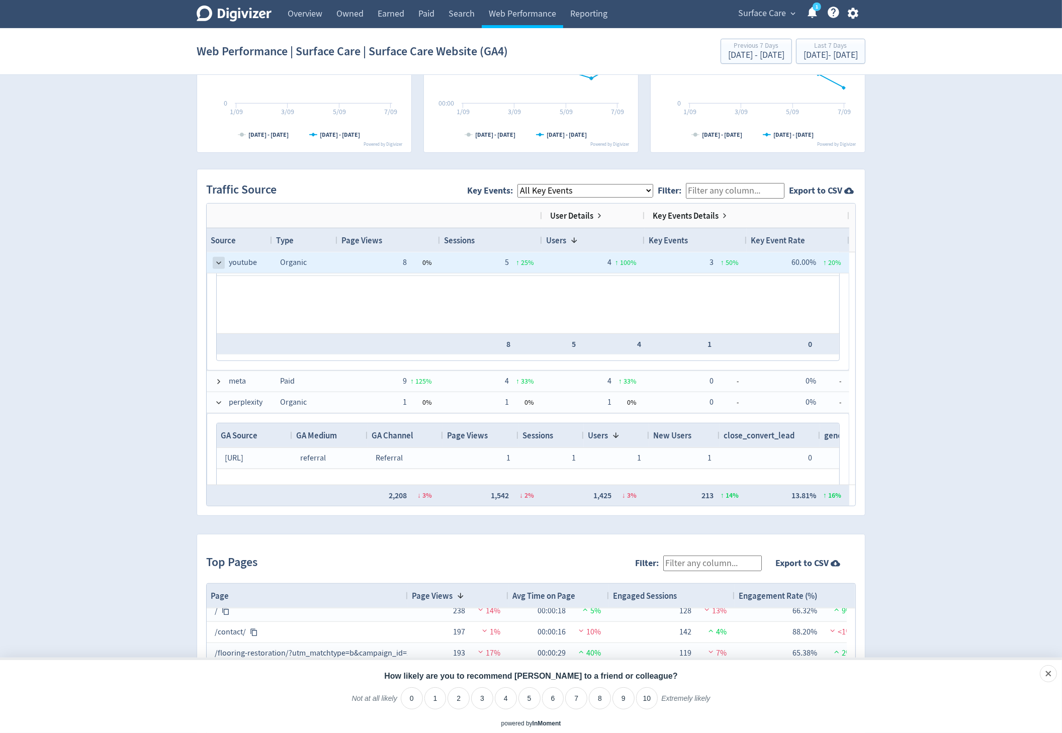
click at [221, 264] on span at bounding box center [219, 263] width 8 height 8
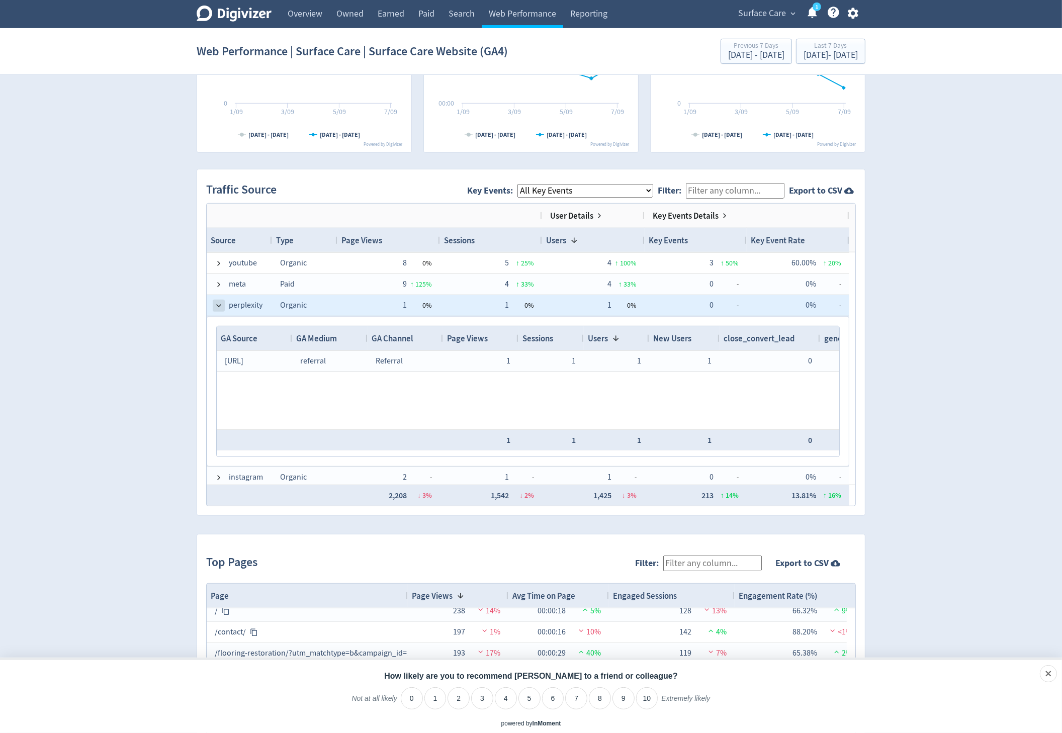
click at [218, 305] on span at bounding box center [219, 306] width 8 height 8
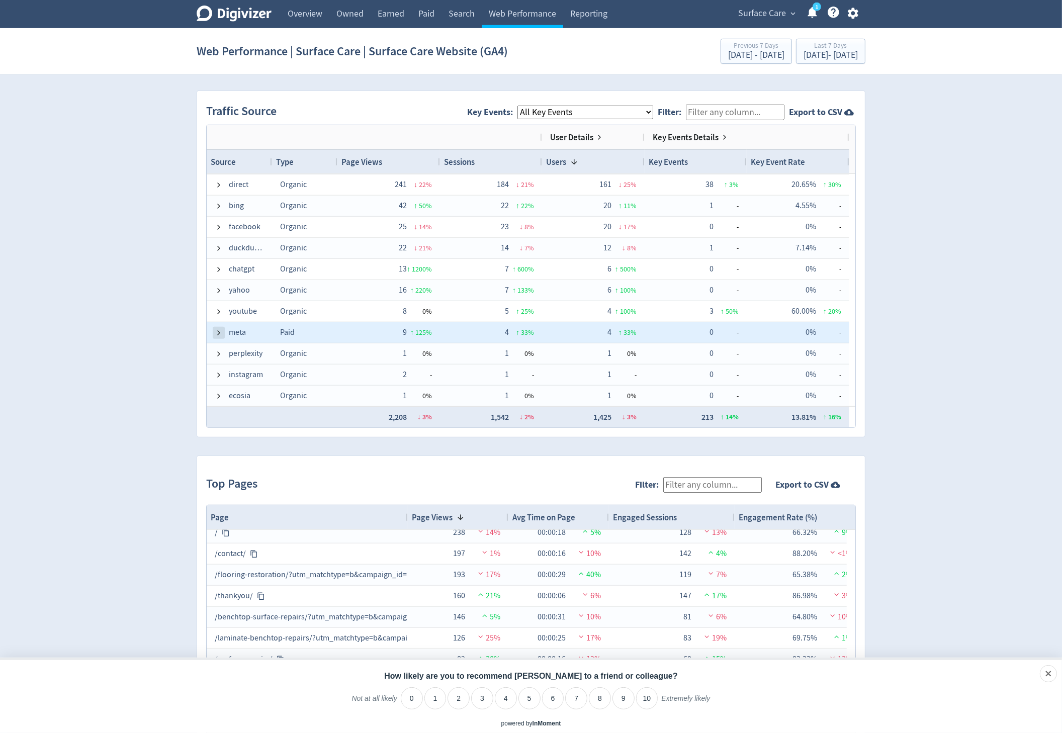
click at [219, 329] on span at bounding box center [219, 333] width 8 height 8
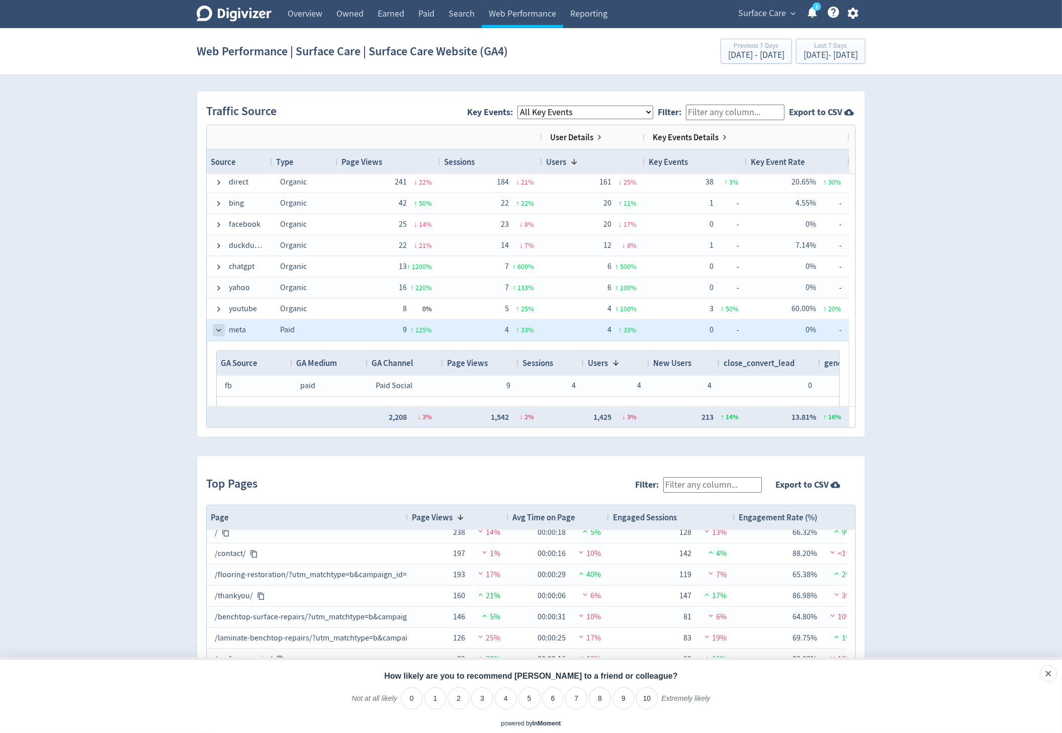
click at [219, 327] on span at bounding box center [219, 330] width 8 height 8
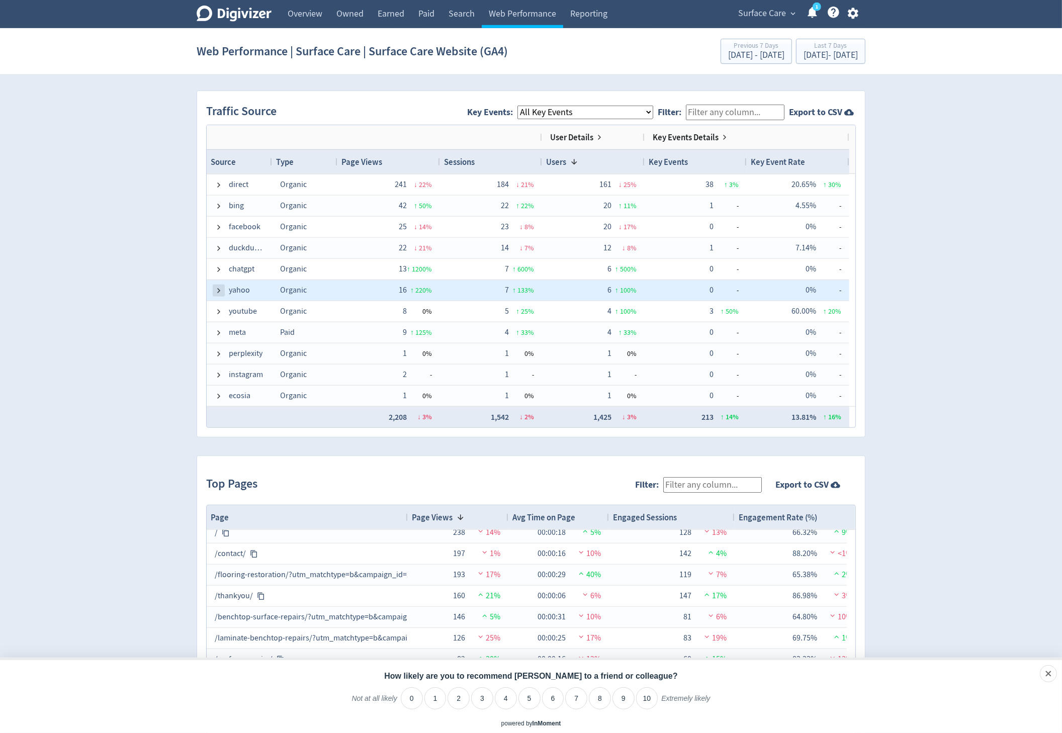
click at [217, 293] on span at bounding box center [219, 291] width 8 height 8
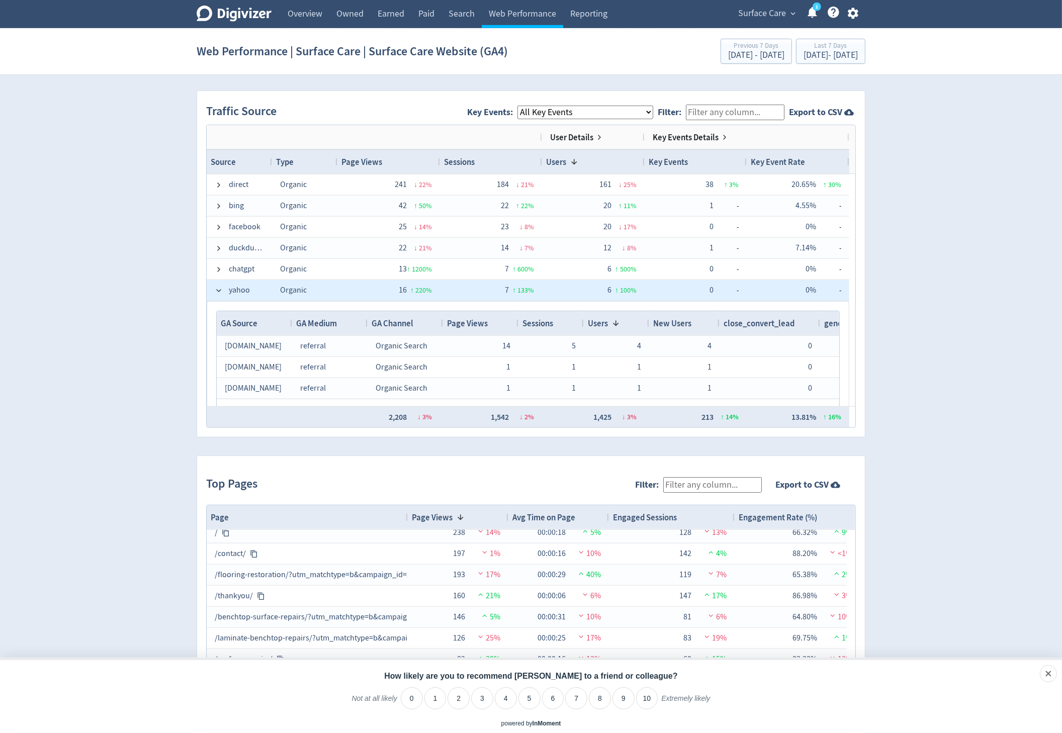
click at [217, 293] on span at bounding box center [219, 291] width 8 height 8
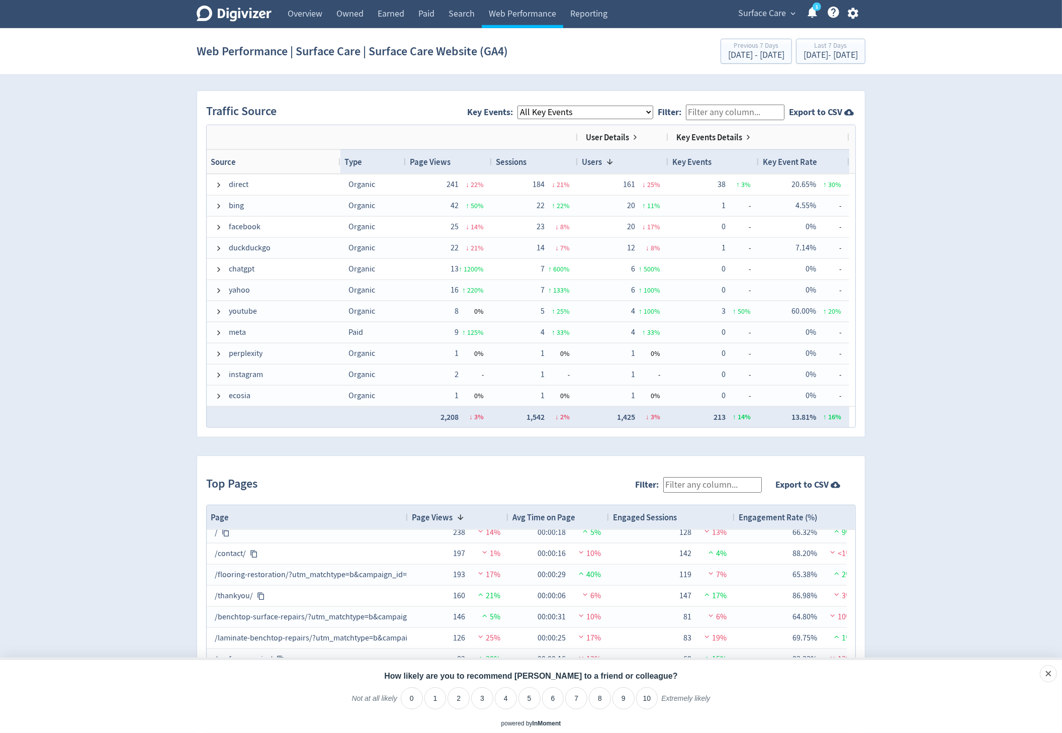
drag, startPoint x: 272, startPoint y: 162, endPoint x: 340, endPoint y: 158, distance: 68.5
click at [340, 158] on div "Source Type Page Views Sessions 1" at bounding box center [528, 161] width 643 height 24
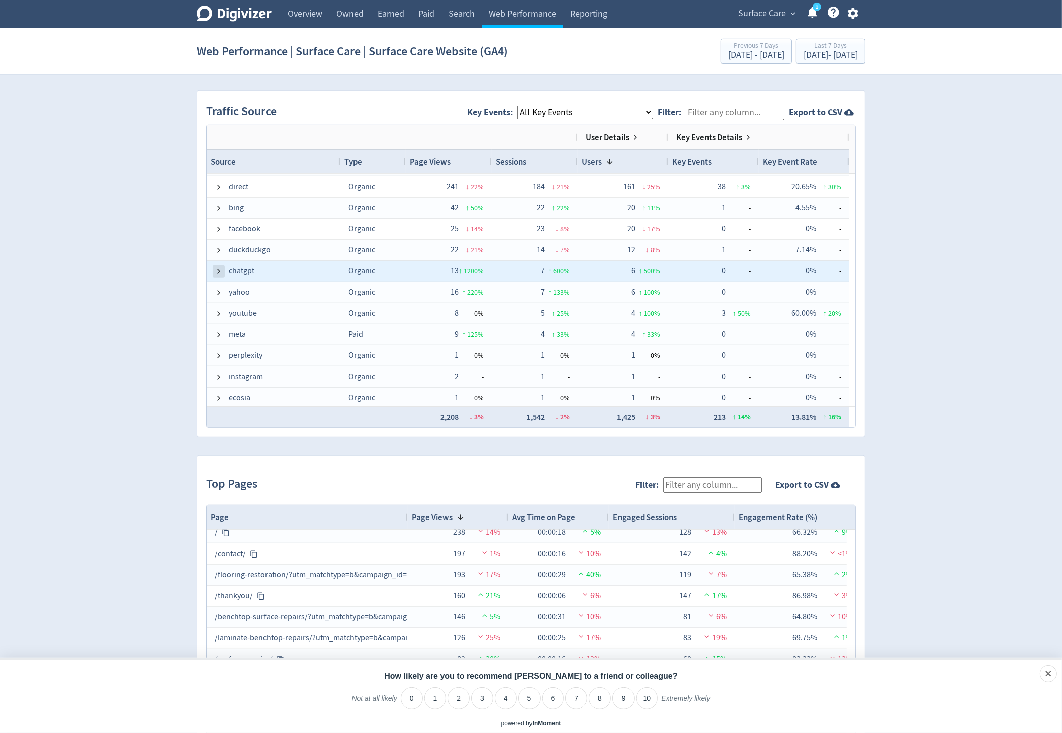
click at [217, 271] on span at bounding box center [219, 272] width 8 height 8
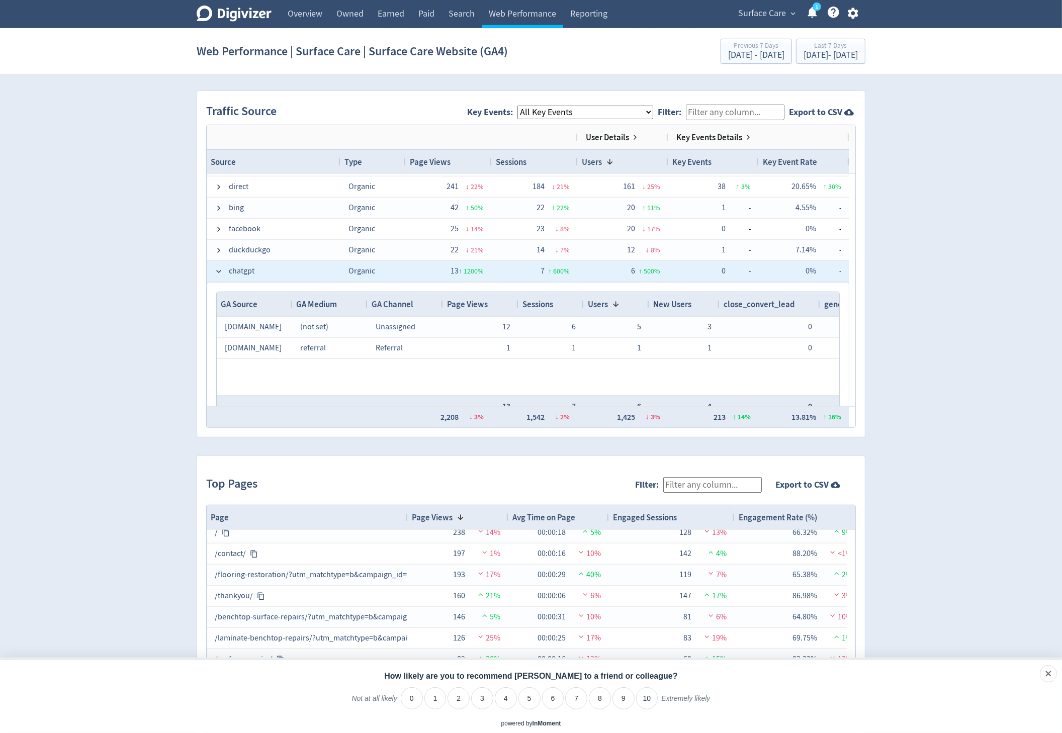
click at [217, 271] on span at bounding box center [219, 272] width 8 height 8
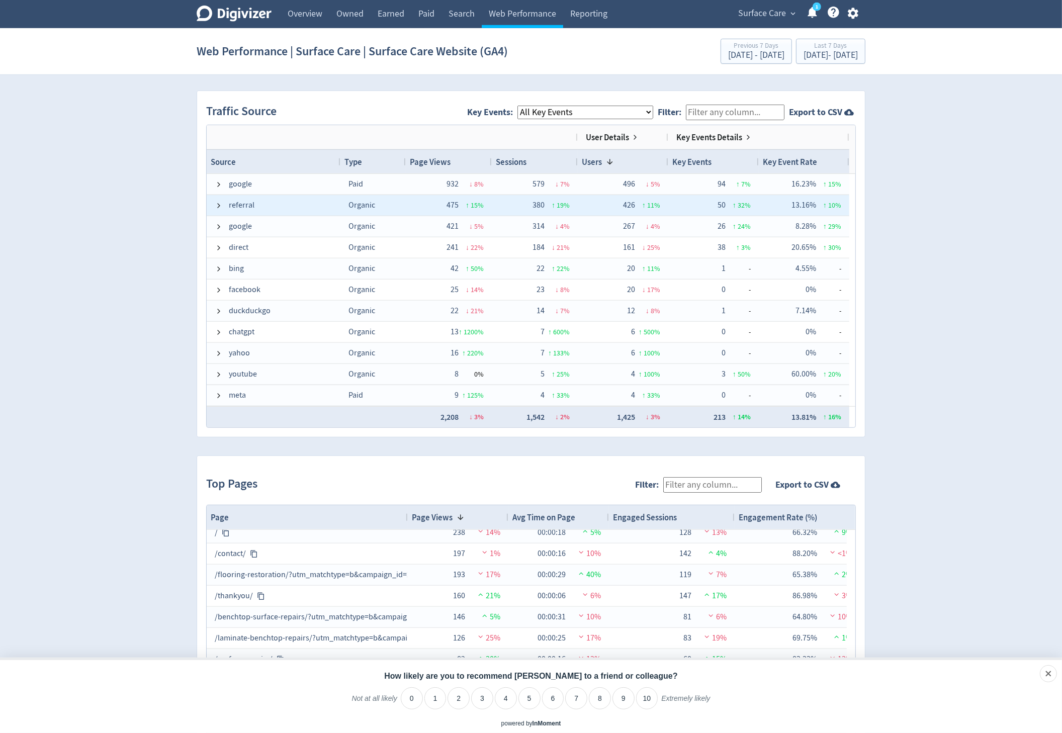
click at [220, 209] on span at bounding box center [219, 206] width 8 height 20
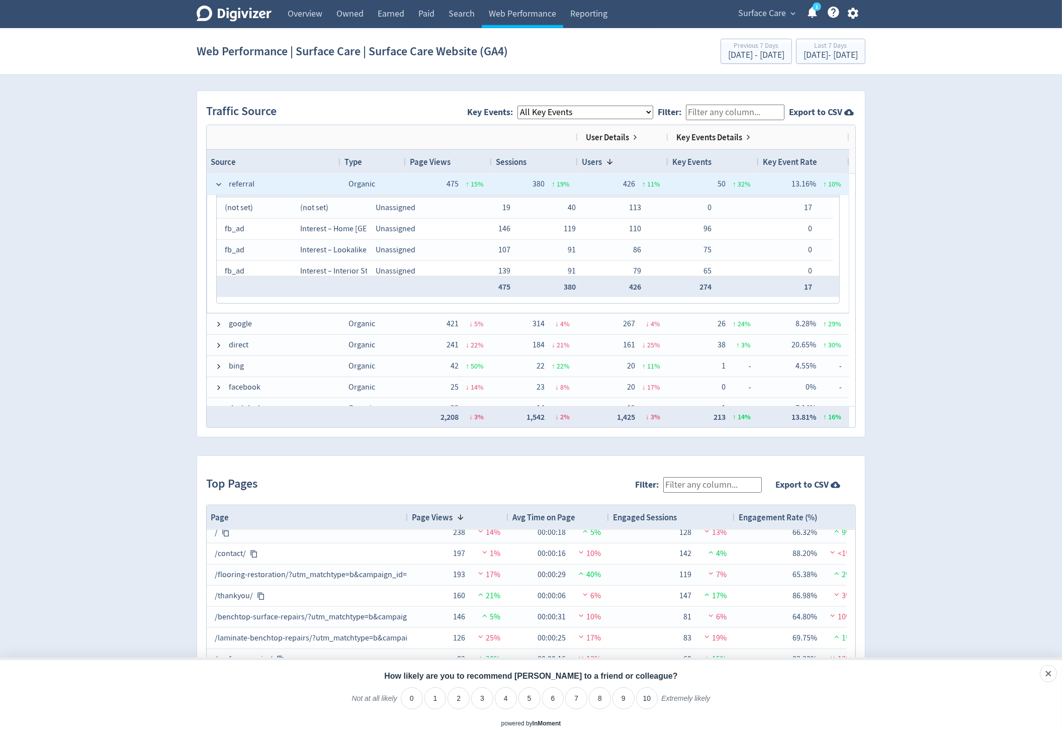
click at [219, 176] on span at bounding box center [219, 185] width 8 height 20
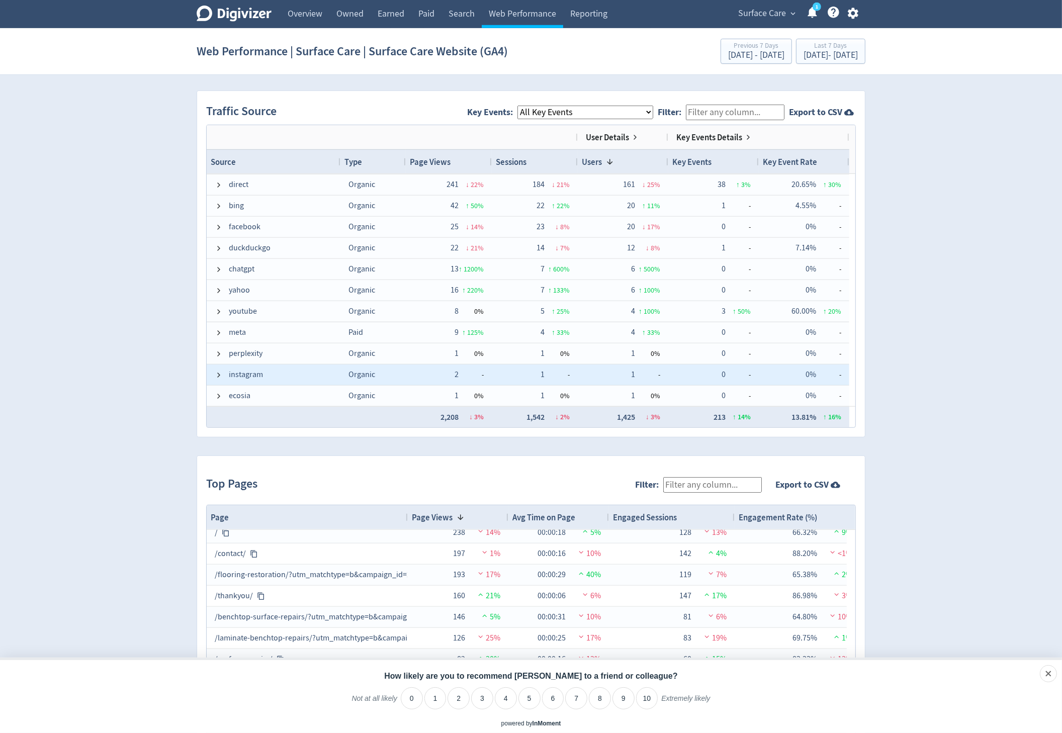
click at [213, 374] on div "instagram" at bounding box center [274, 375] width 134 height 21
click at [221, 379] on span at bounding box center [219, 375] width 8 height 20
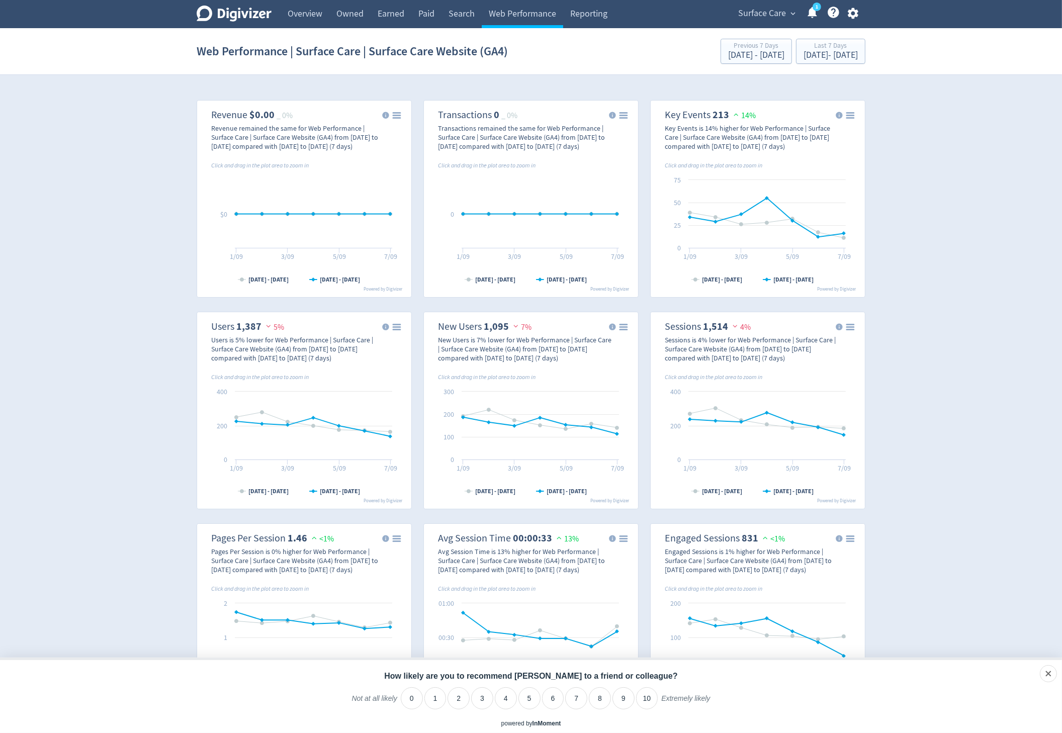
click at [215, 25] on div "Digivizer Logo" at bounding box center [234, 16] width 75 height 20
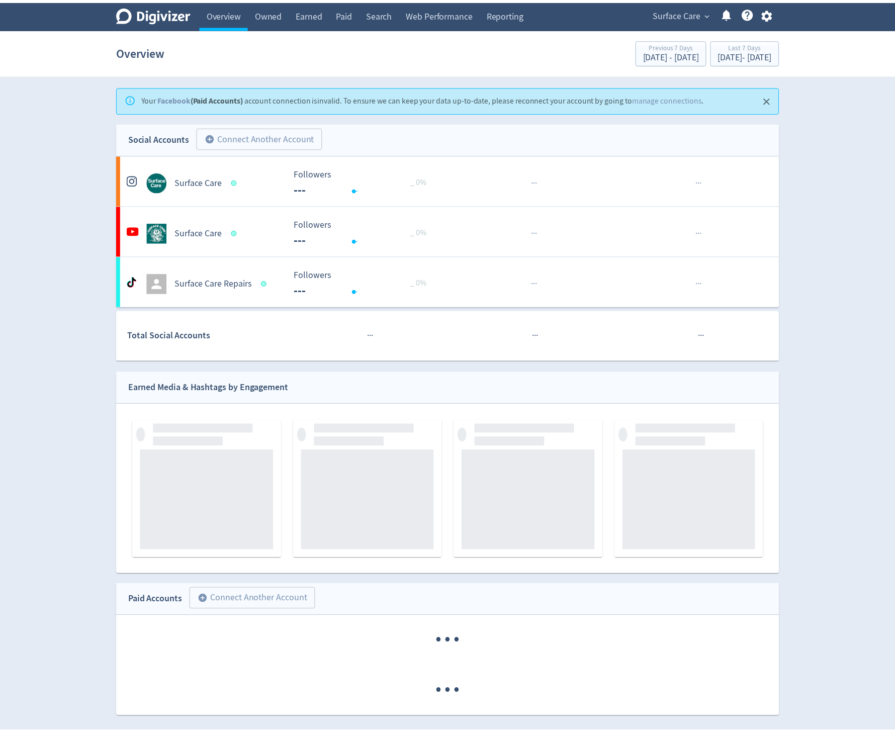
scroll to position [40, 0]
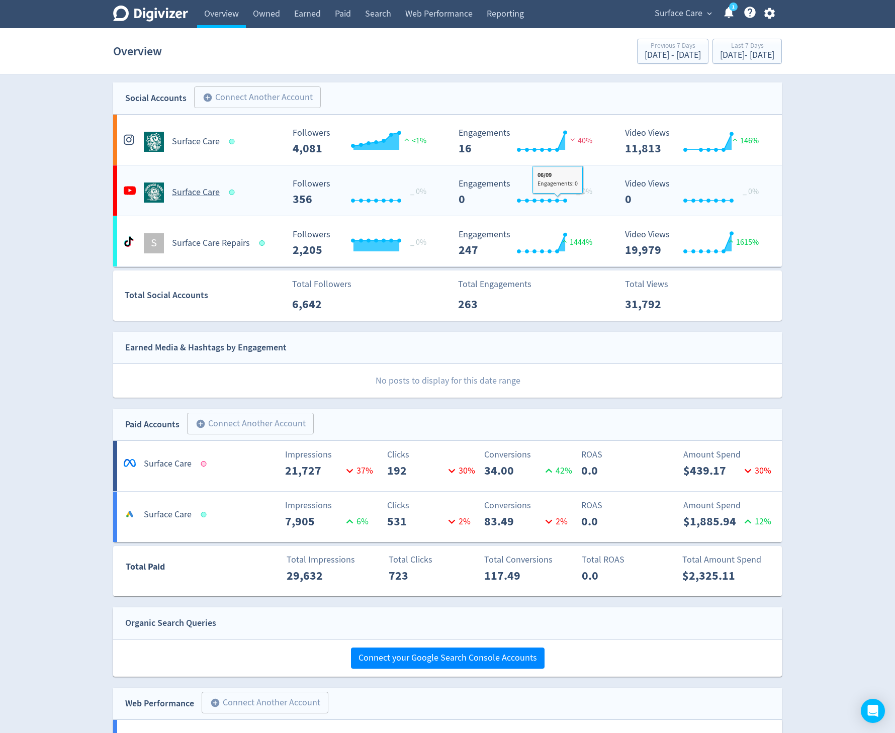
click at [664, 175] on div "Created with Highcharts 10.3.3 Video Views 0 _ 0%" at bounding box center [699, 188] width 166 height 35
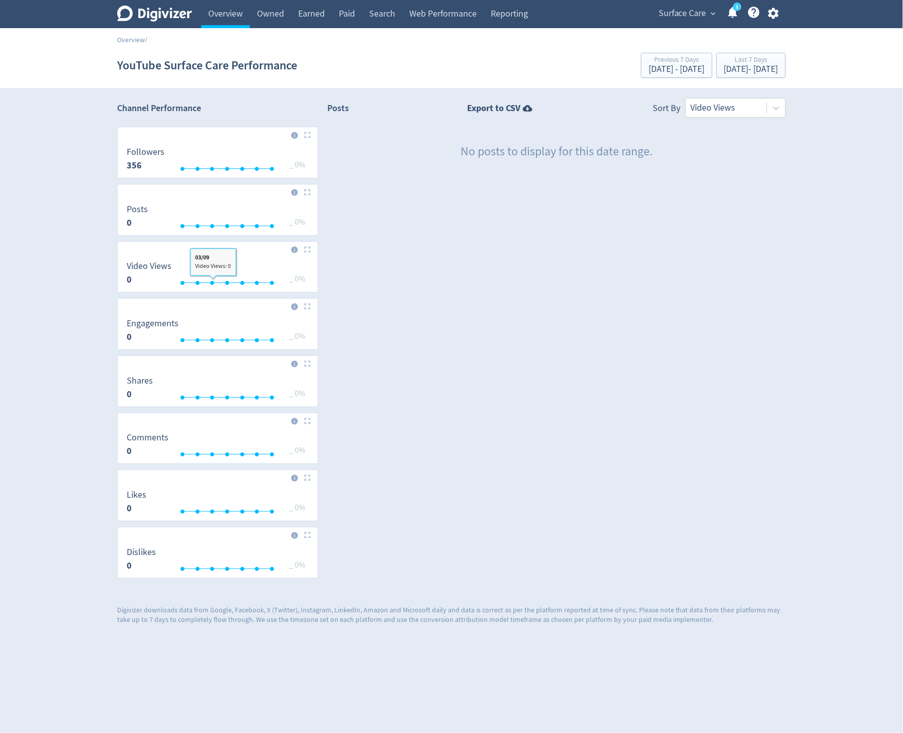
click at [167, 19] on icon "Digivizer Logo" at bounding box center [154, 14] width 75 height 16
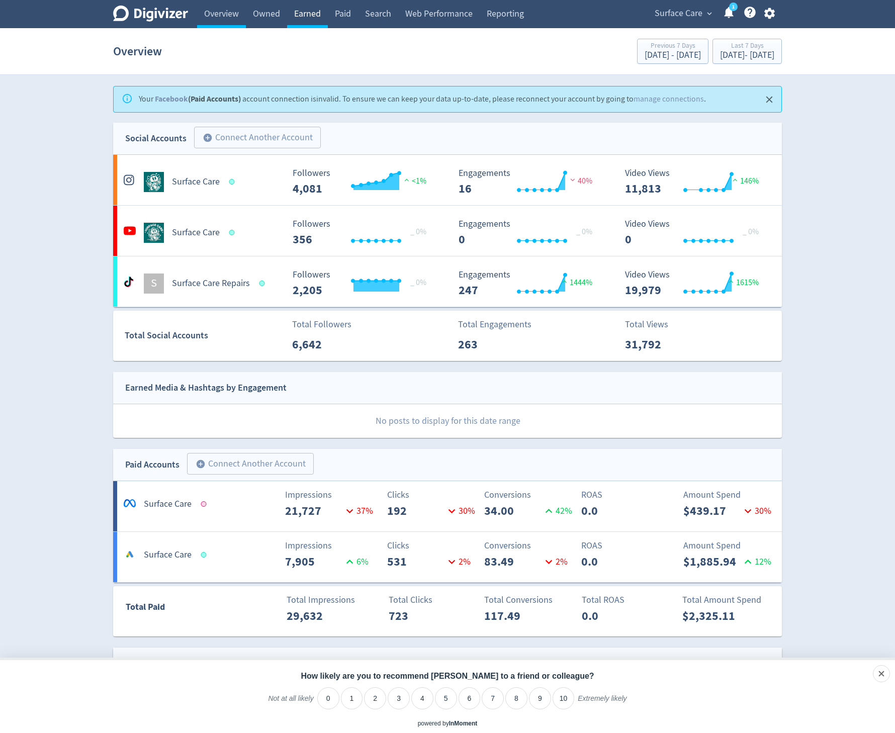
click at [308, 23] on link "Earned" at bounding box center [307, 14] width 41 height 28
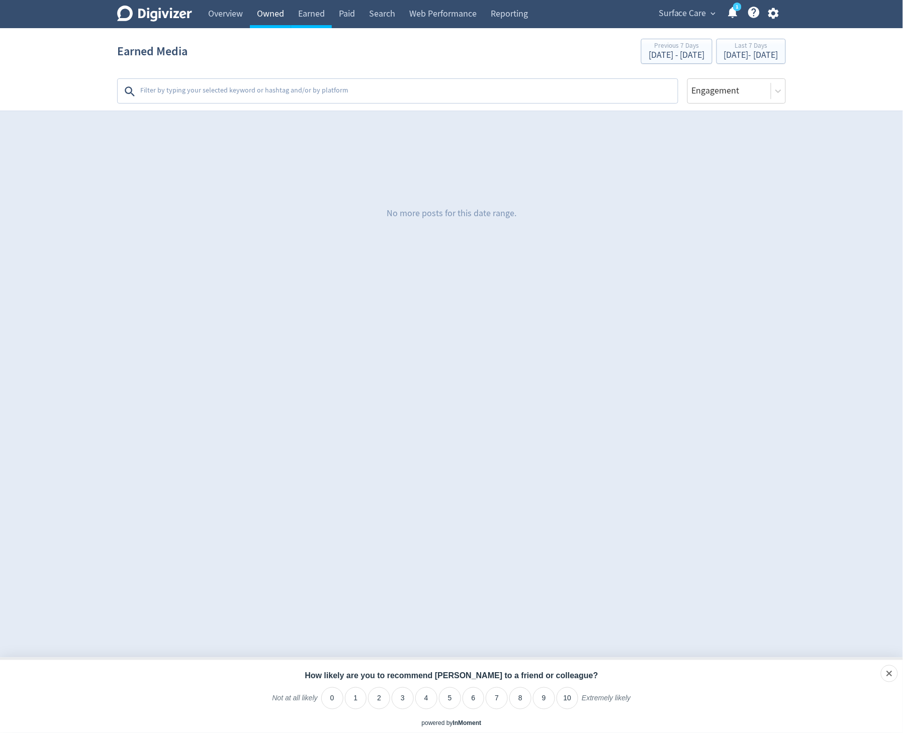
click at [274, 16] on link "Owned" at bounding box center [270, 14] width 41 height 28
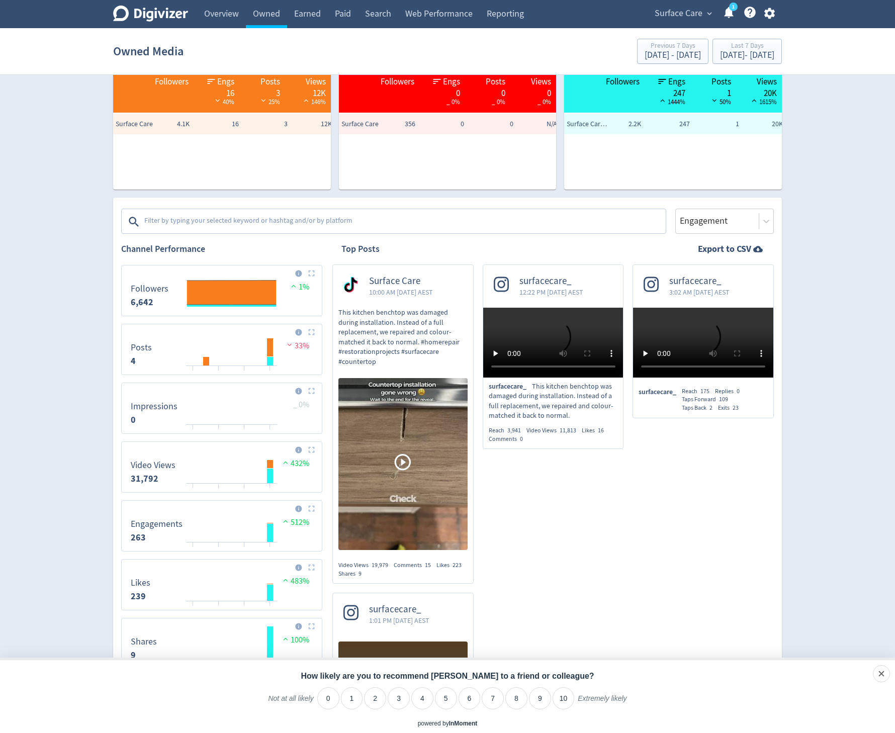
scroll to position [60, 0]
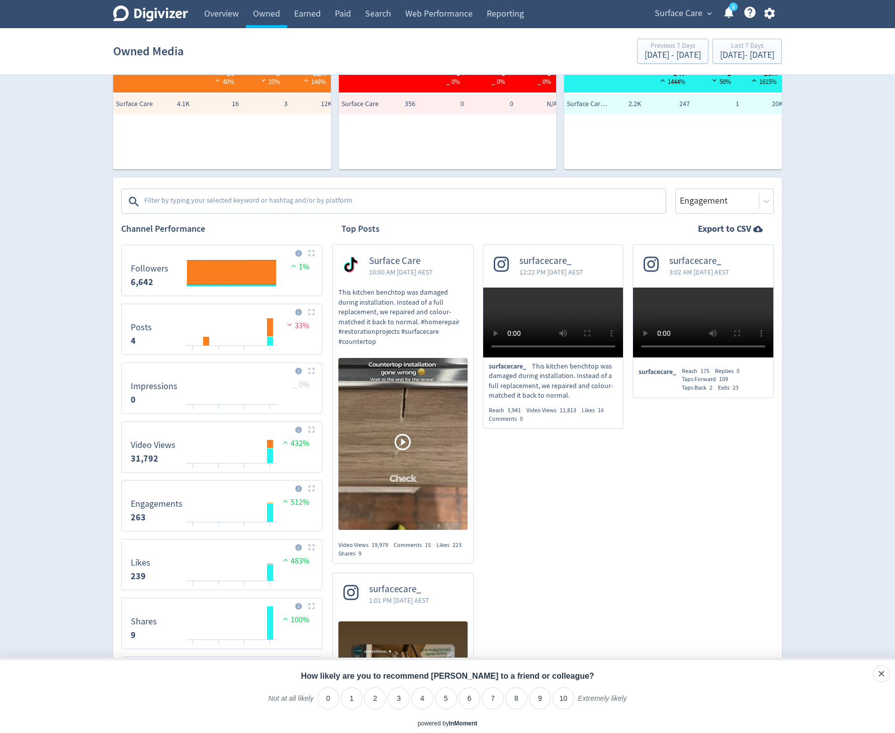
click at [540, 270] on span "12:22 PM [DATE] AEST" at bounding box center [552, 272] width 64 height 10
click at [729, 6] on link "1" at bounding box center [733, 7] width 9 height 9
